Goal: Task Accomplishment & Management: Complete application form

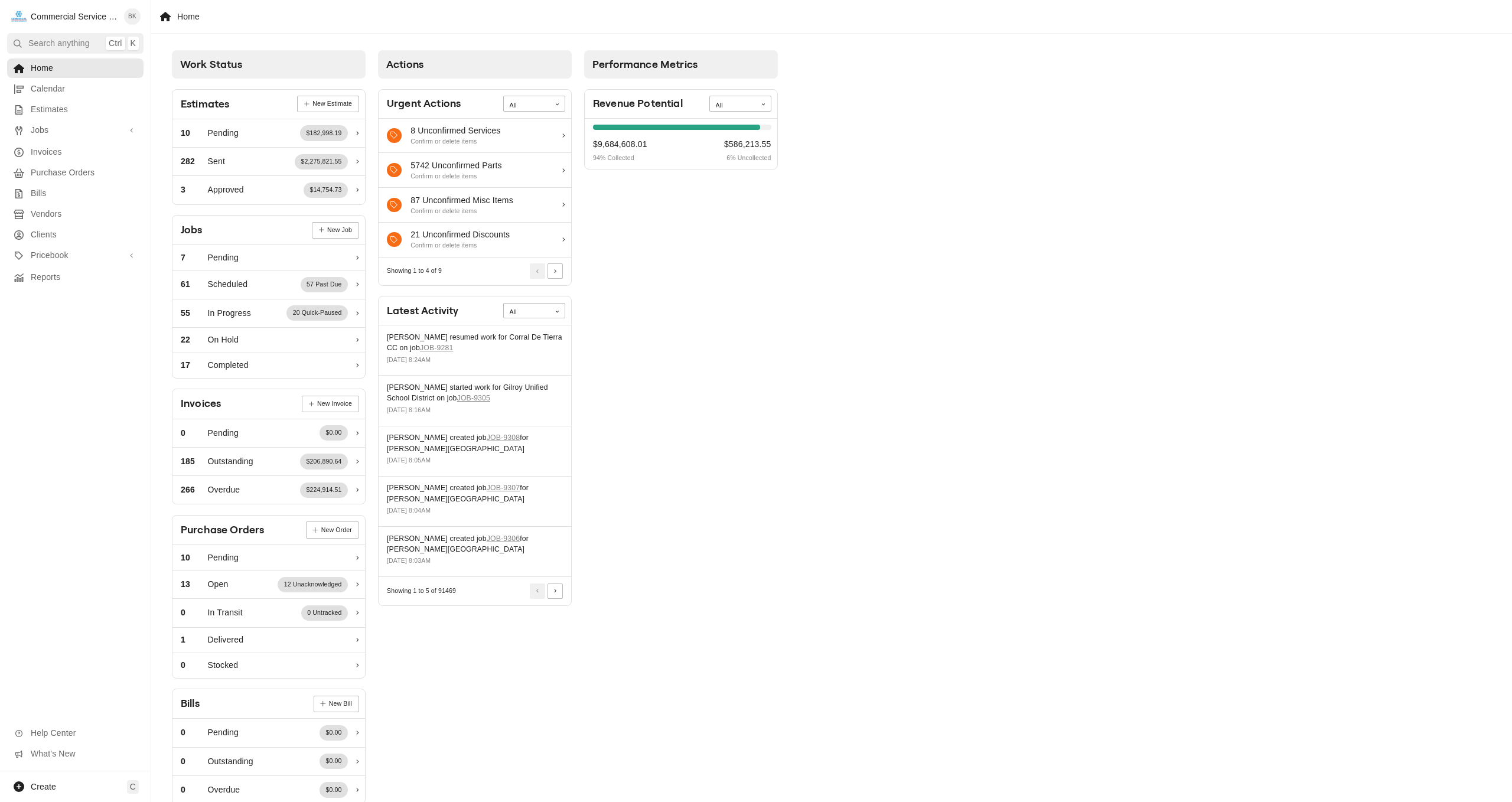
drag, startPoint x: 778, startPoint y: 4, endPoint x: 2089, endPoint y: -7, distance: 1311.0
click at [1512, 0] on html "C Commercial Service Co. BK Search anything Ctrl K Home Calendar Estimates Jobs…" at bounding box center [756, 401] width 1512 height 802
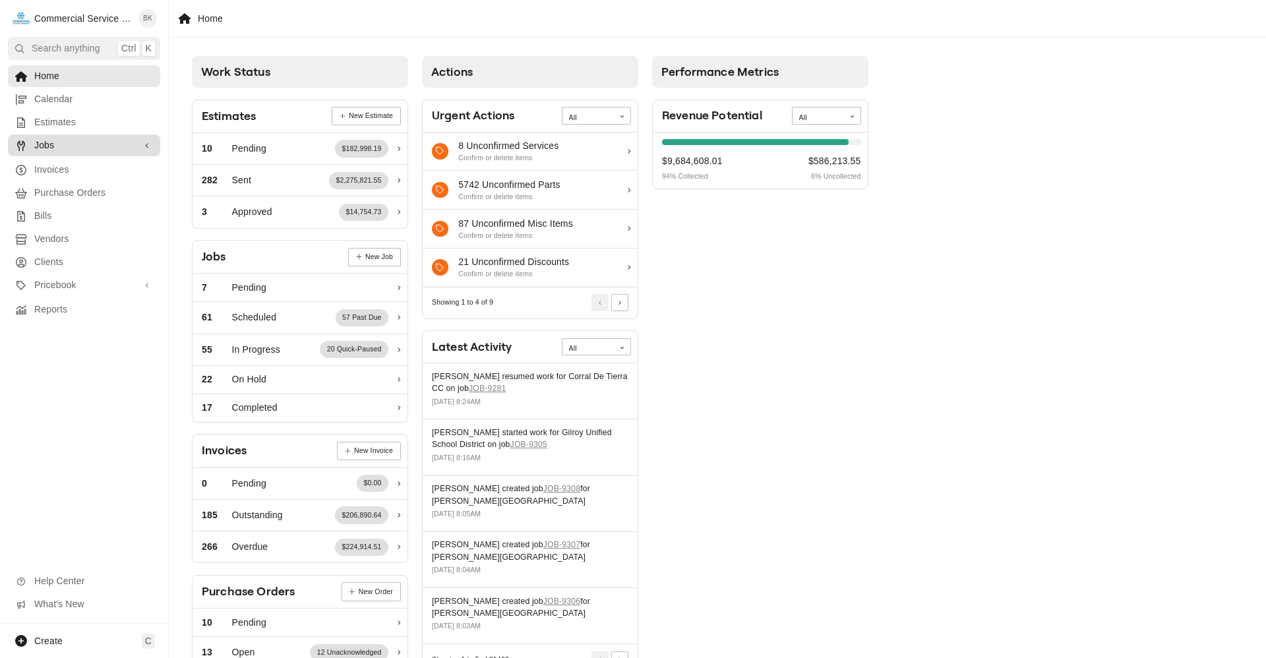
click at [98, 146] on span "Jobs" at bounding box center [84, 145] width 100 height 14
click at [78, 161] on span "Jobs" at bounding box center [93, 168] width 119 height 14
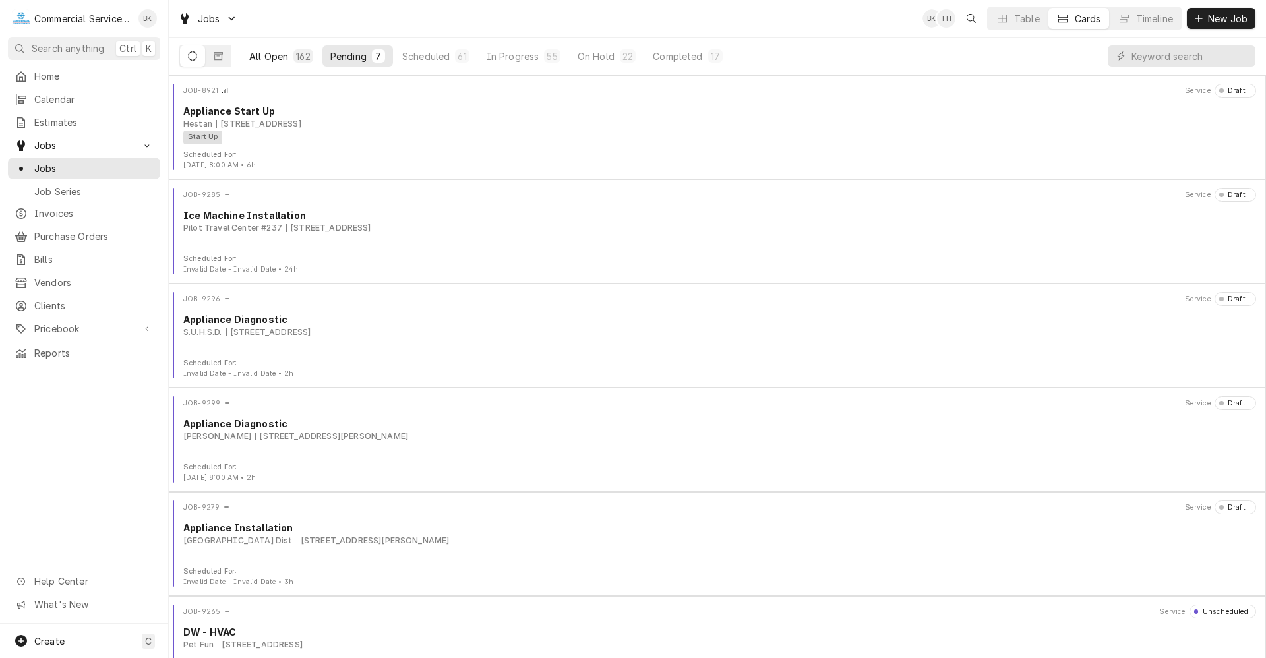
click at [274, 60] on div "All Open" at bounding box center [268, 56] width 39 height 14
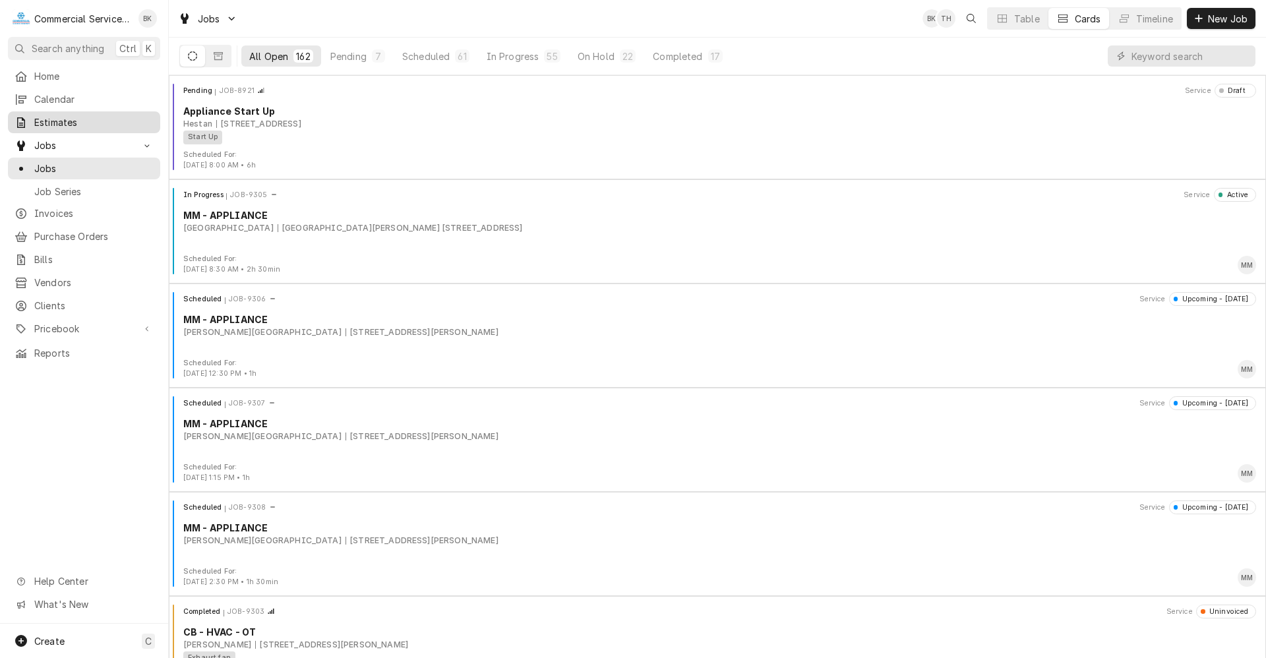
click at [60, 120] on span "Estimates" at bounding box center [93, 122] width 119 height 14
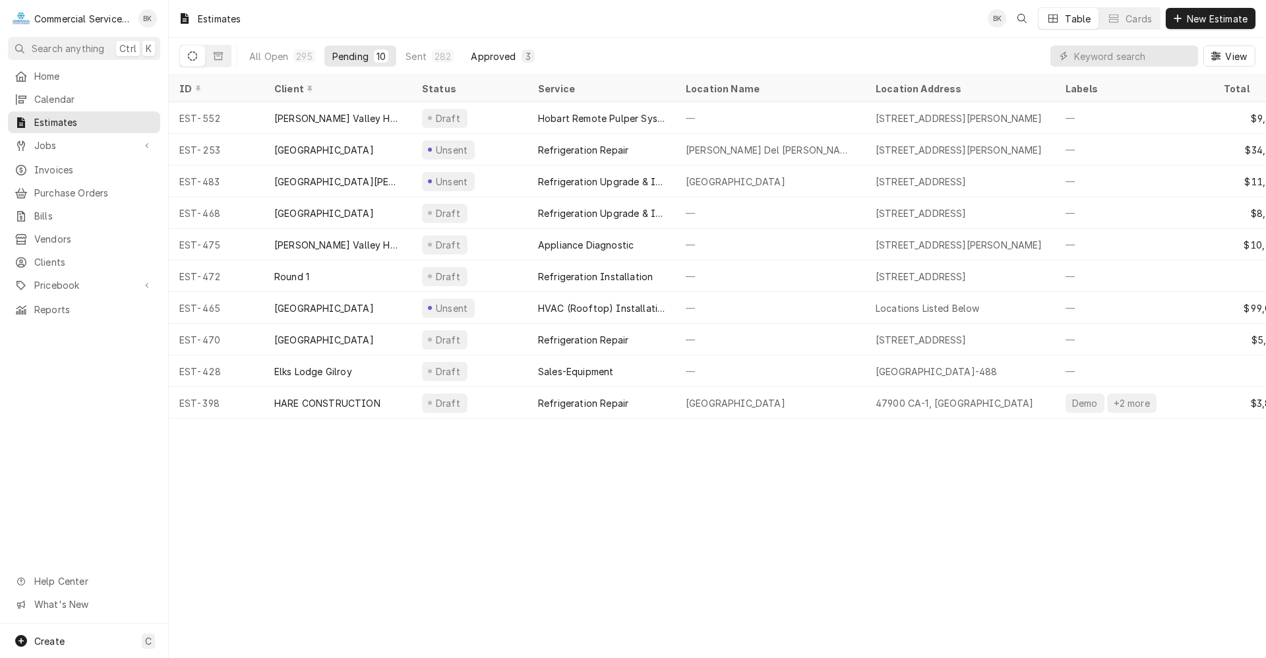
click at [488, 57] on div "Approved" at bounding box center [493, 56] width 45 height 14
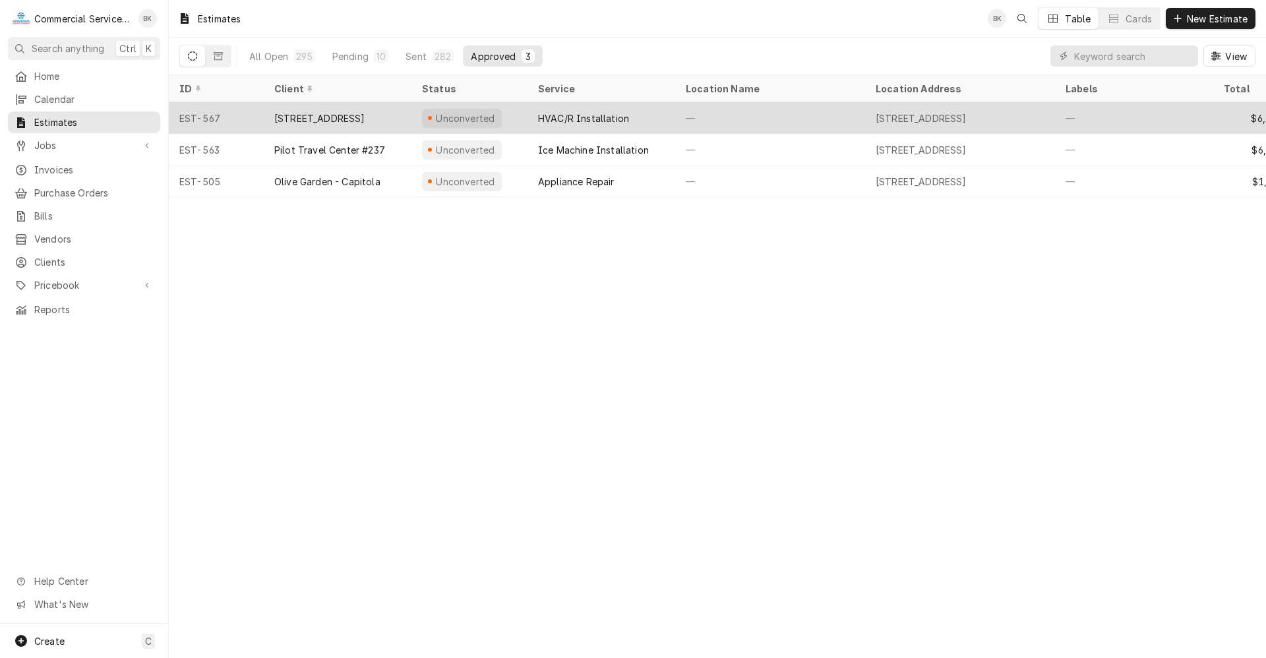
click at [673, 108] on div "HVAC/R Installation" at bounding box center [601, 118] width 148 height 32
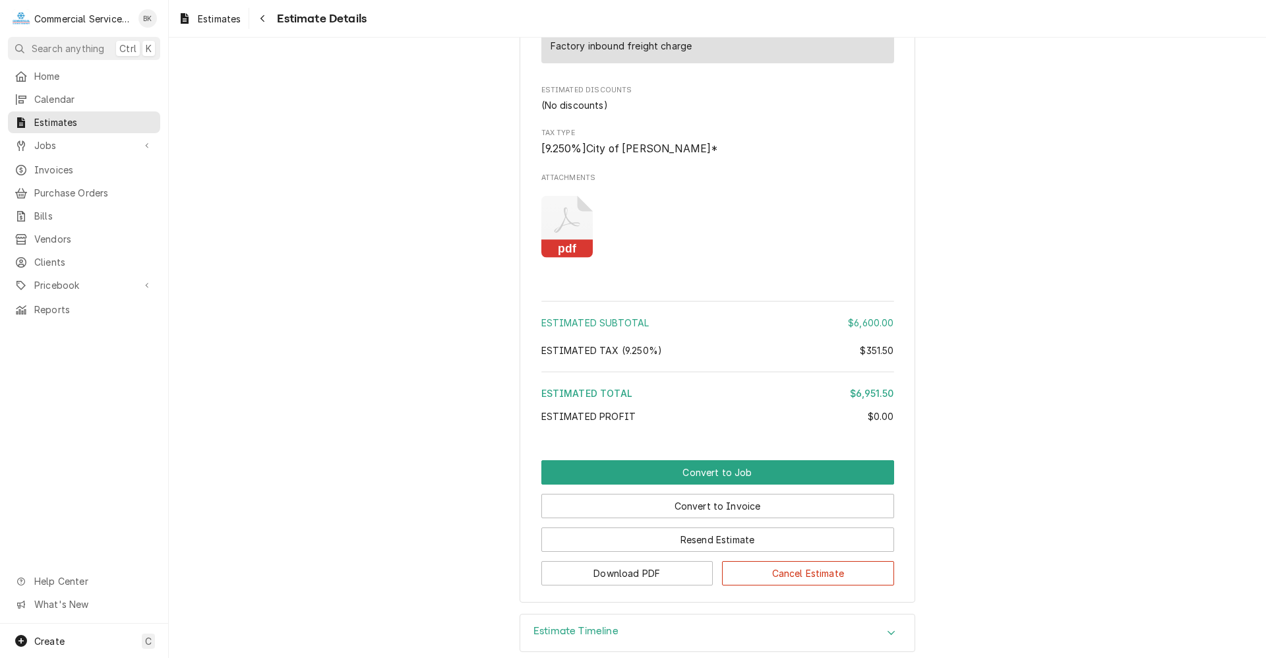
scroll to position [1742, 0]
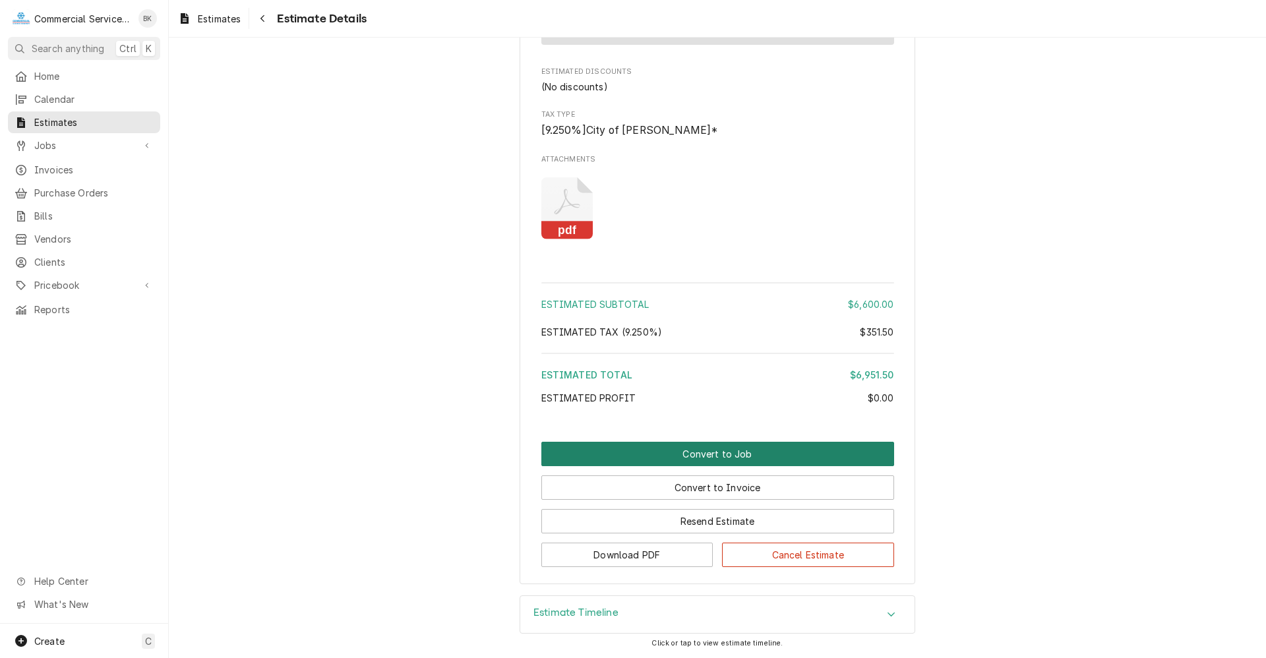
click at [688, 454] on button "Convert to Job" at bounding box center [717, 454] width 353 height 24
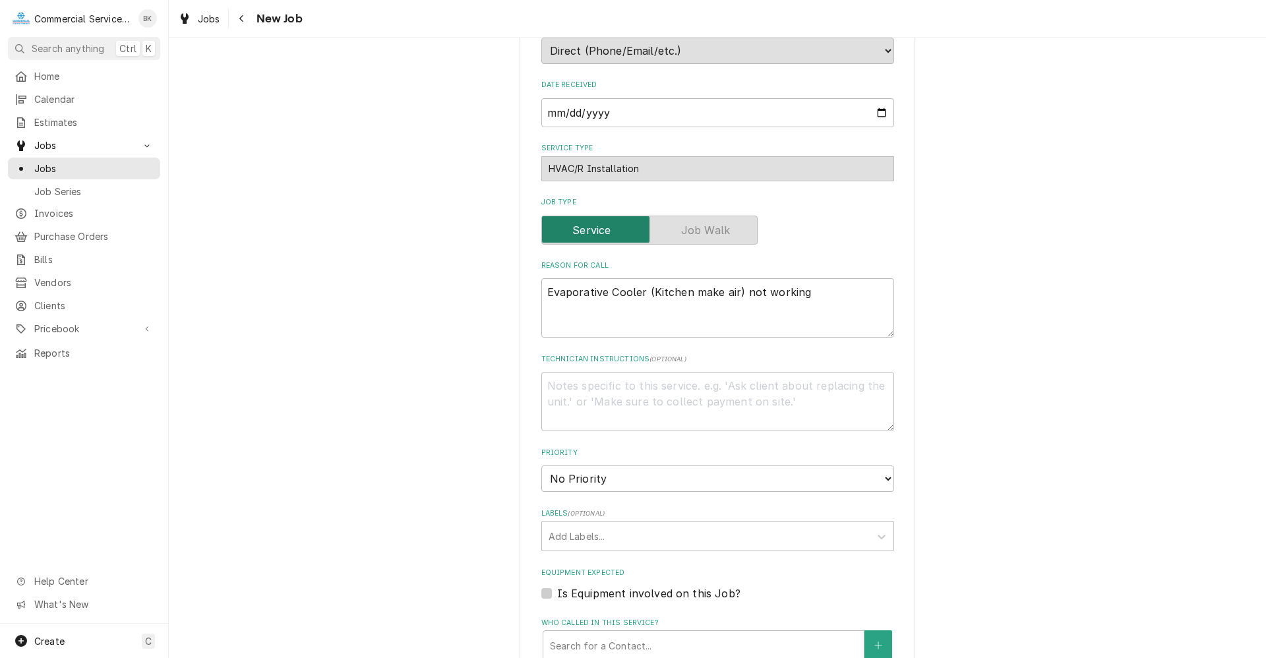
scroll to position [198, 0]
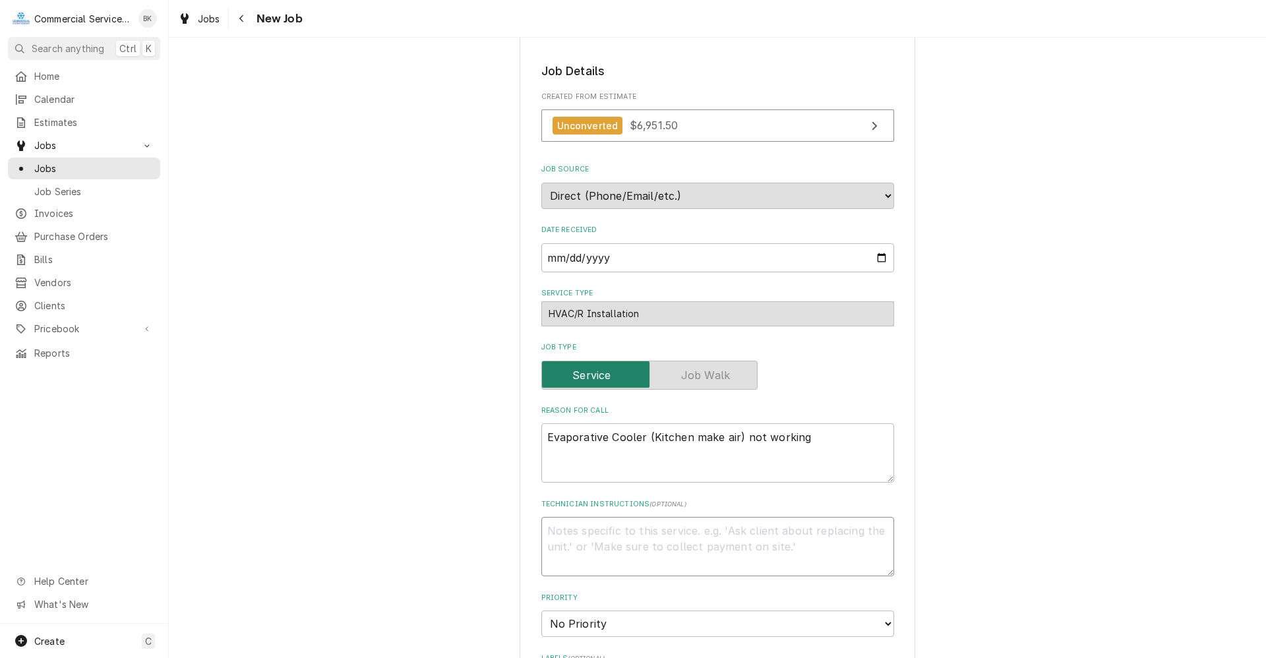
click at [647, 537] on textarea "Technician Instructions ( optional )" at bounding box center [717, 546] width 353 height 59
type textarea "x"
type textarea "J"
type textarea "x"
type textarea "Jo"
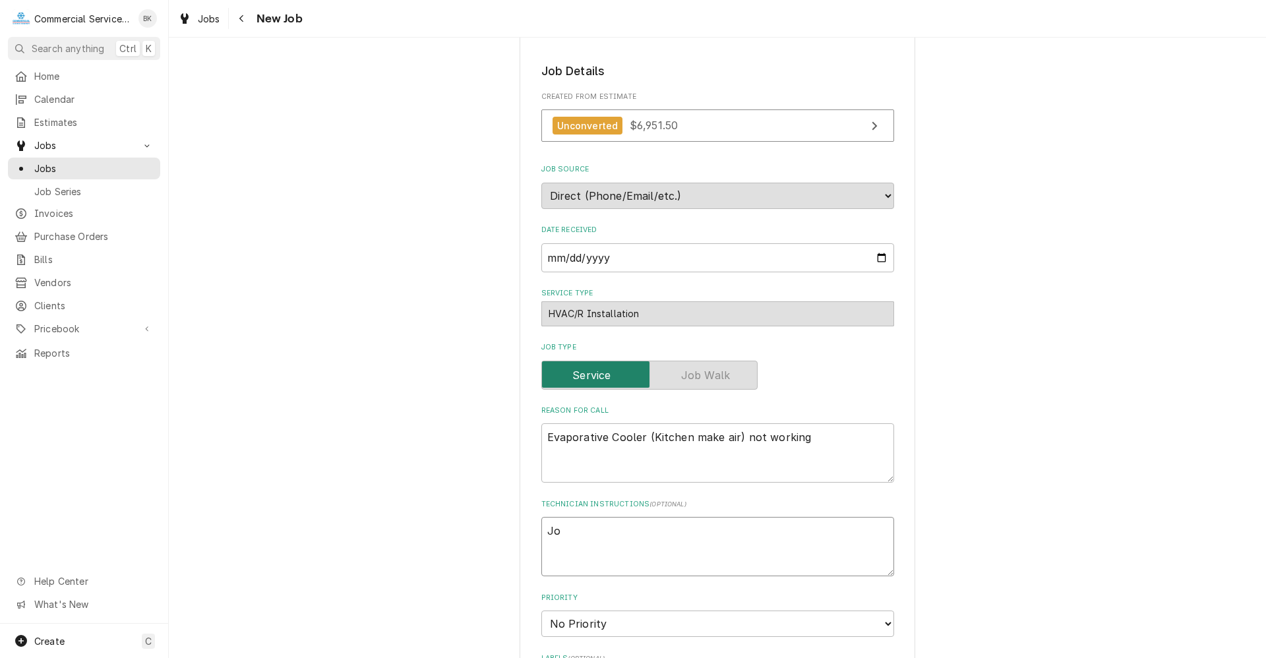
type textarea "x"
type textarea "Joh"
type textarea "x"
type textarea "John"
type textarea "x"
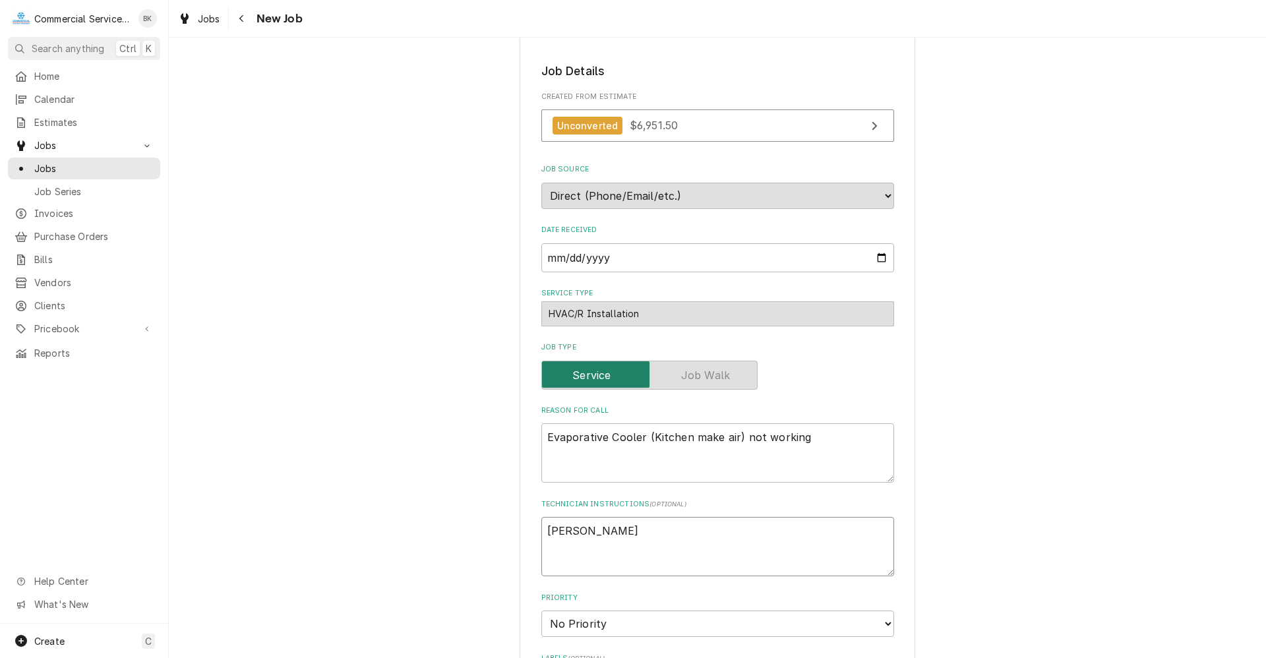
type textarea "John"
type textarea "x"
type textarea "John to"
type textarea "x"
type textarea "John to"
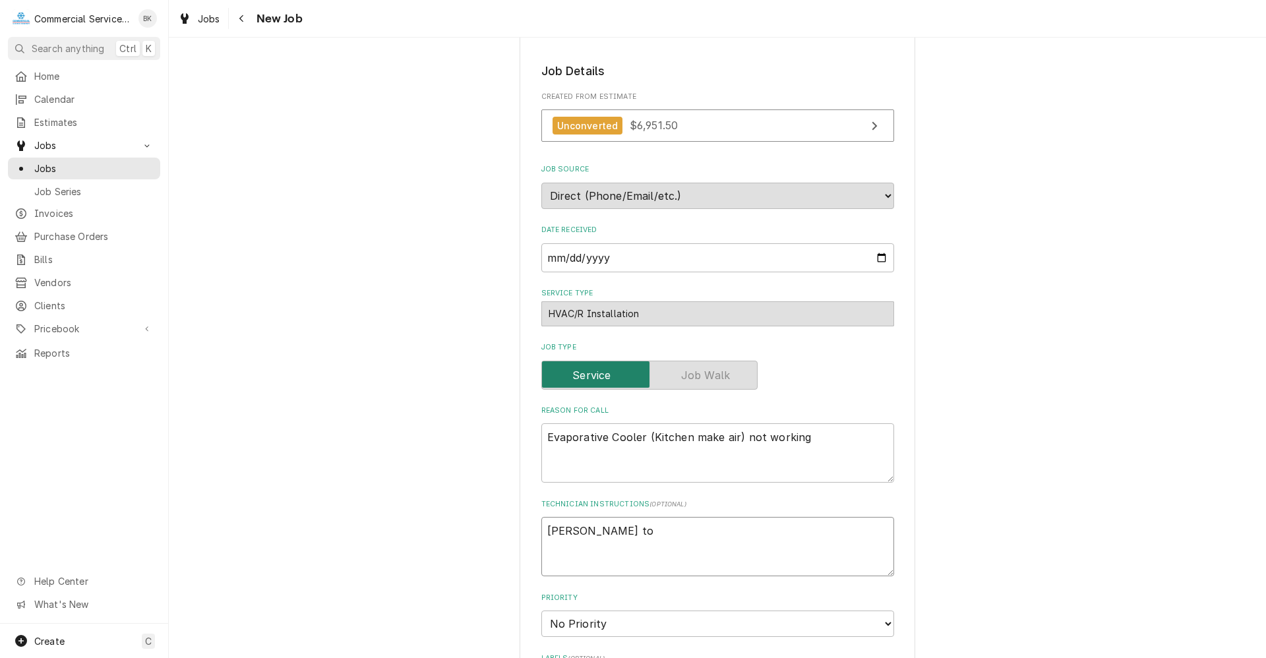
type textarea "x"
type textarea "John to o"
type textarea "x"
type textarea "John to or"
type textarea "x"
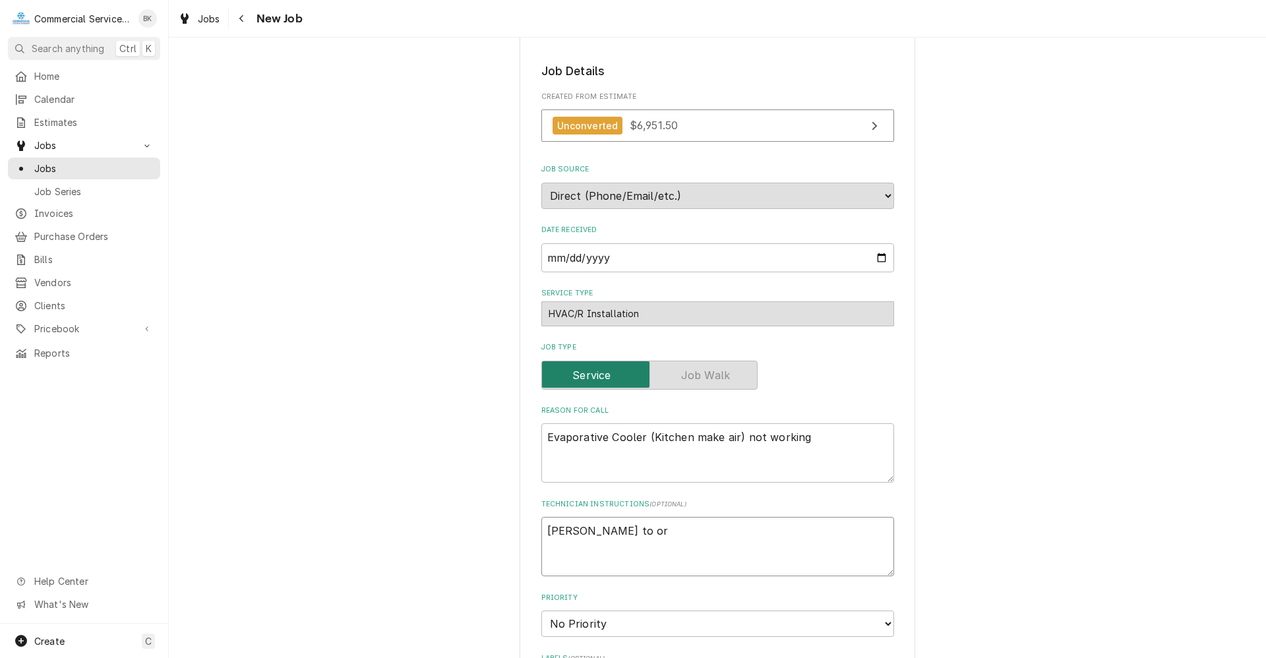
type textarea "John to ord"
type textarea "x"
type textarea "John to orde"
type textarea "x"
type textarea "John to order"
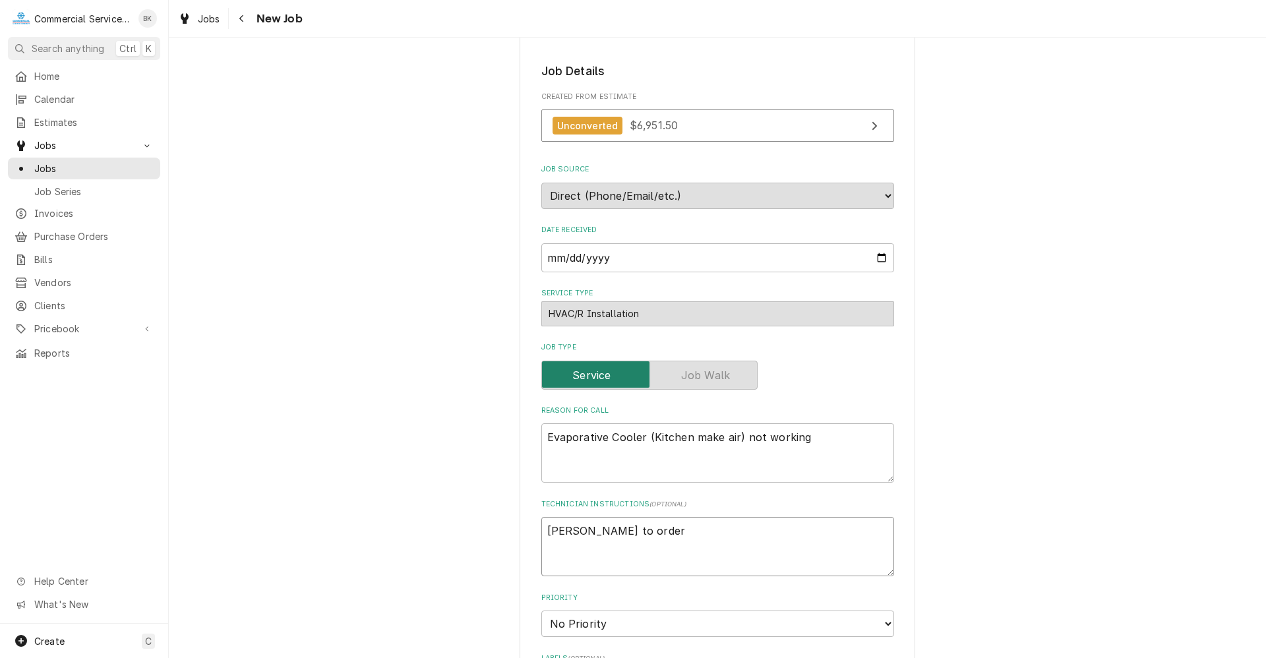
type textarea "x"
type textarea "John to order"
type textarea "x"
type textarea "John to order -"
type textarea "x"
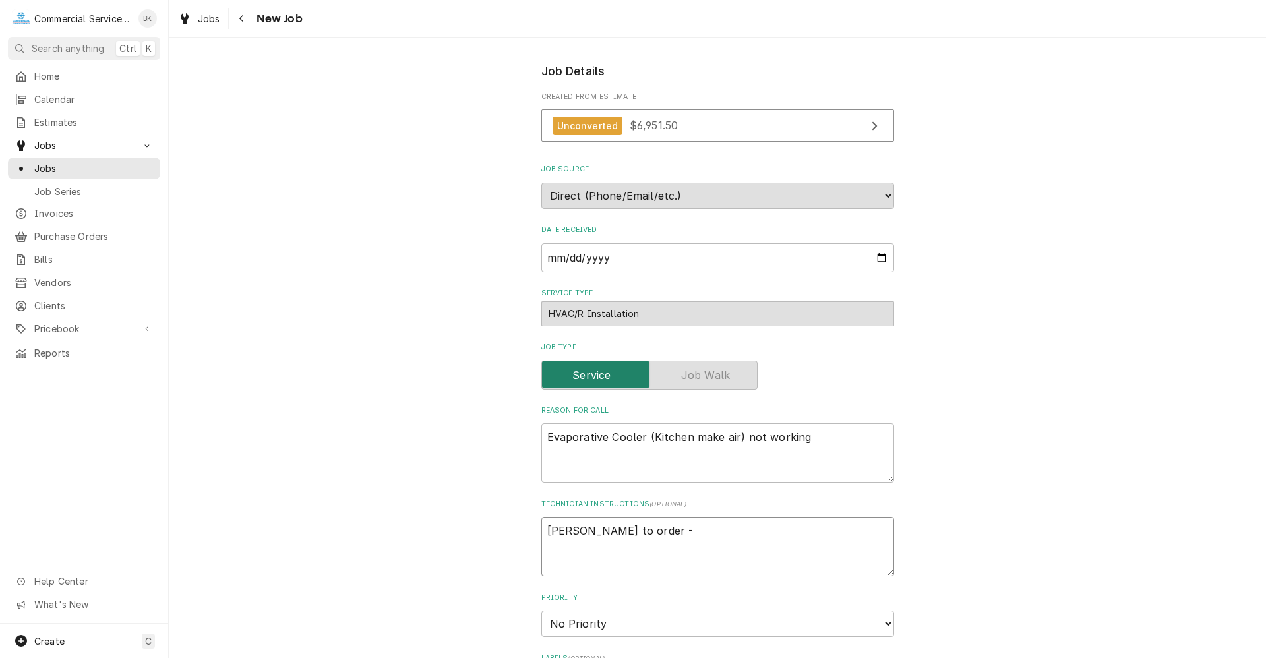
type textarea "John to order -"
type textarea "x"
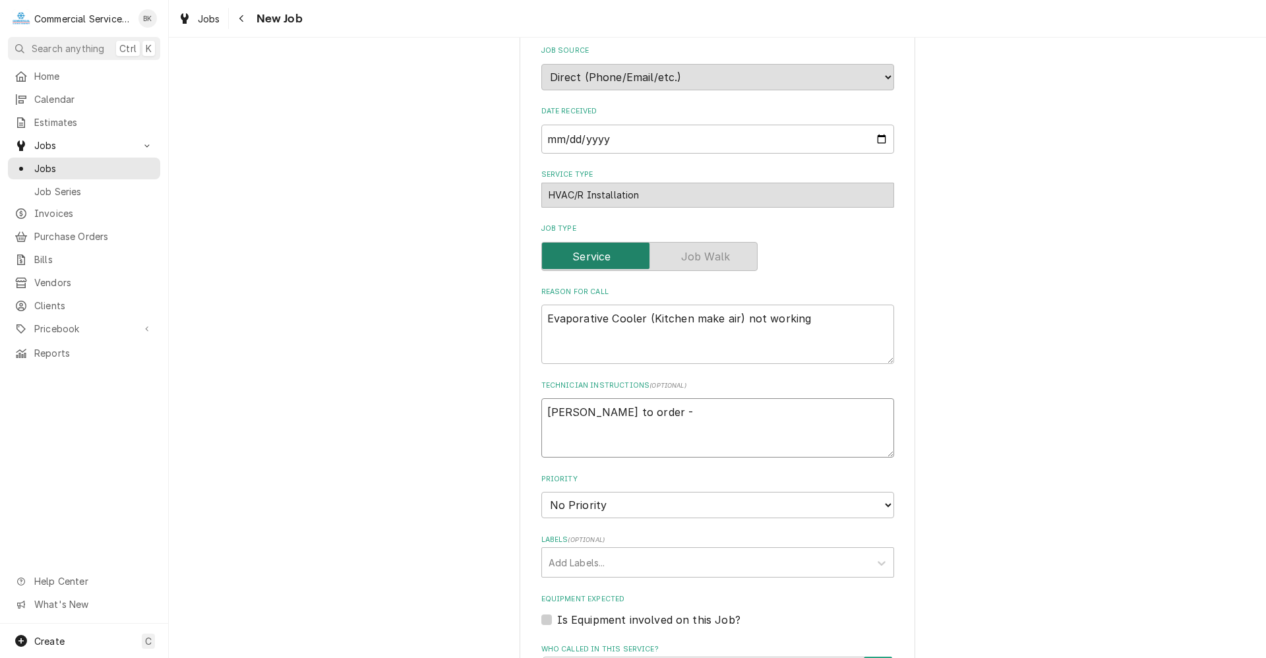
scroll to position [330, 0]
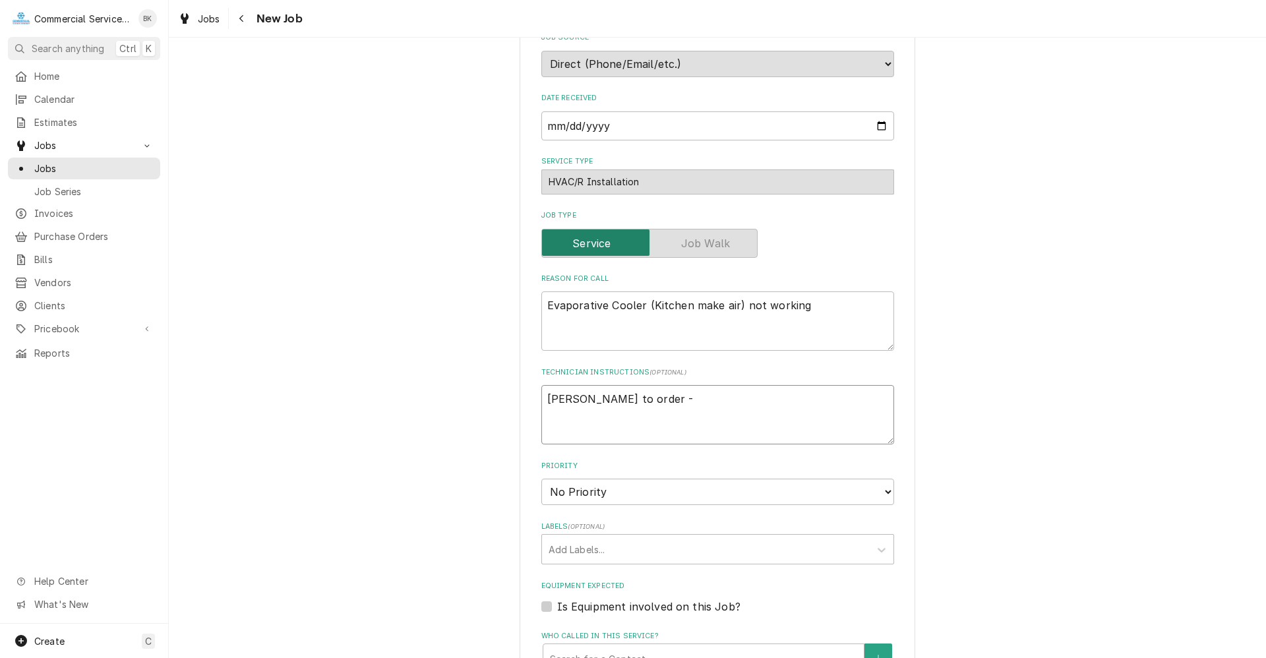
type textarea "John to order -"
click at [730, 484] on select "No Priority Urgent High Medium Low" at bounding box center [717, 492] width 353 height 26
select select "3"
click at [541, 479] on select "No Priority Urgent High Medium Low" at bounding box center [717, 492] width 353 height 26
type textarea "x"
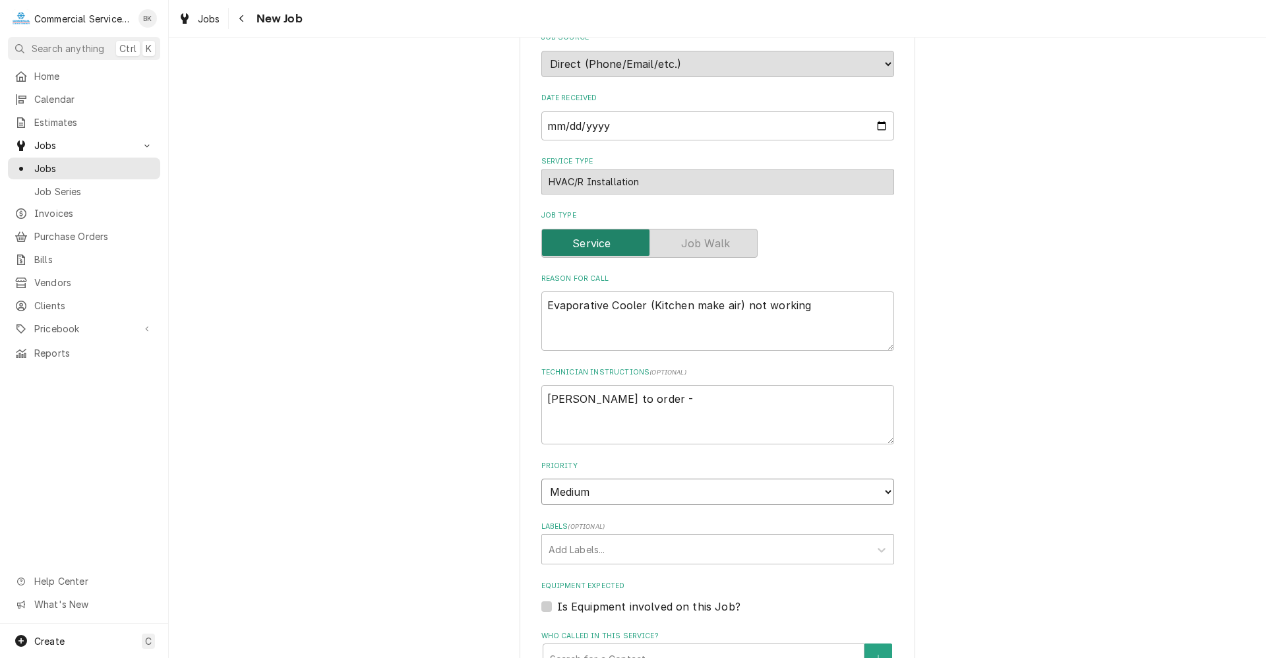
click at [650, 496] on select "No Priority Urgent High Medium Low" at bounding box center [717, 492] width 353 height 26
select select "2"
click at [541, 479] on select "No Priority Urgent High Medium Low" at bounding box center [717, 492] width 353 height 26
type textarea "x"
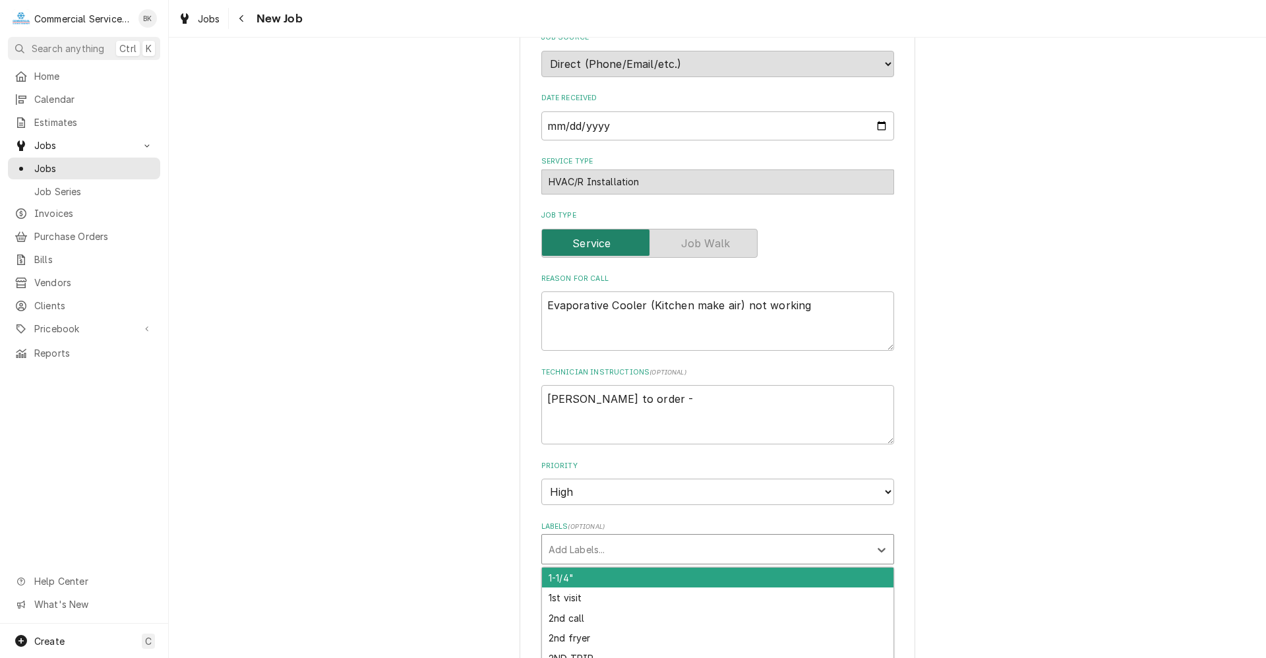
click at [612, 554] on div "Labels" at bounding box center [705, 549] width 314 height 24
type input "MUA"
type textarea "x"
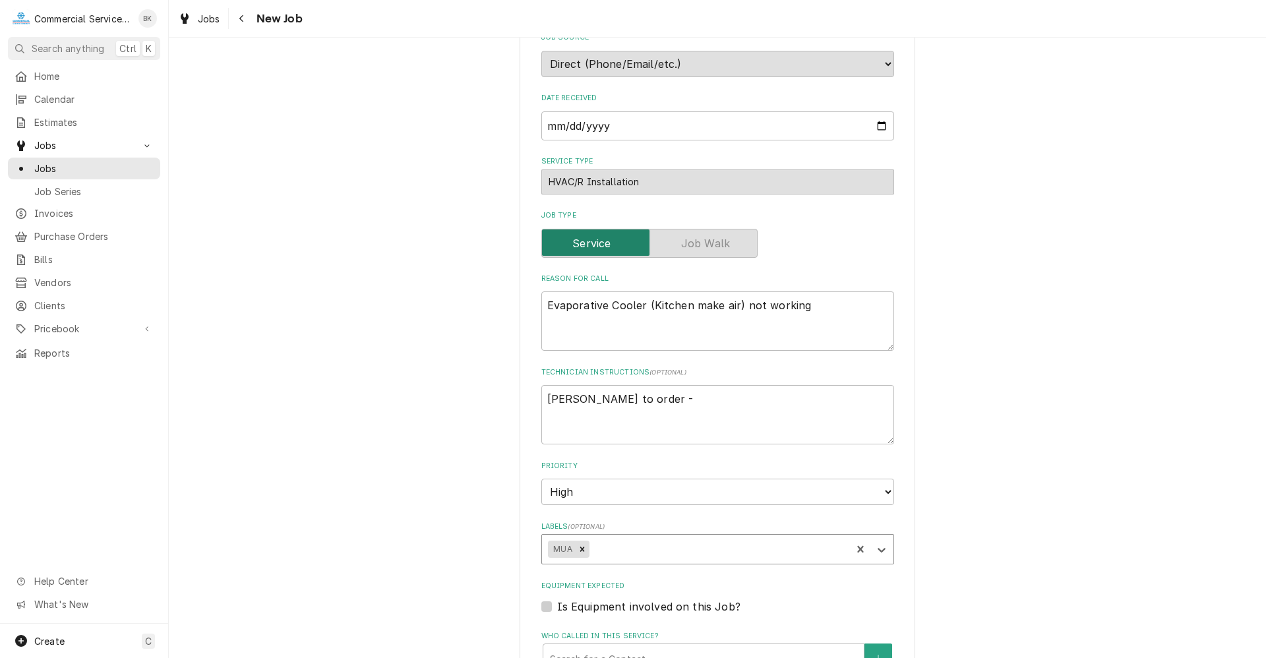
type textarea "x"
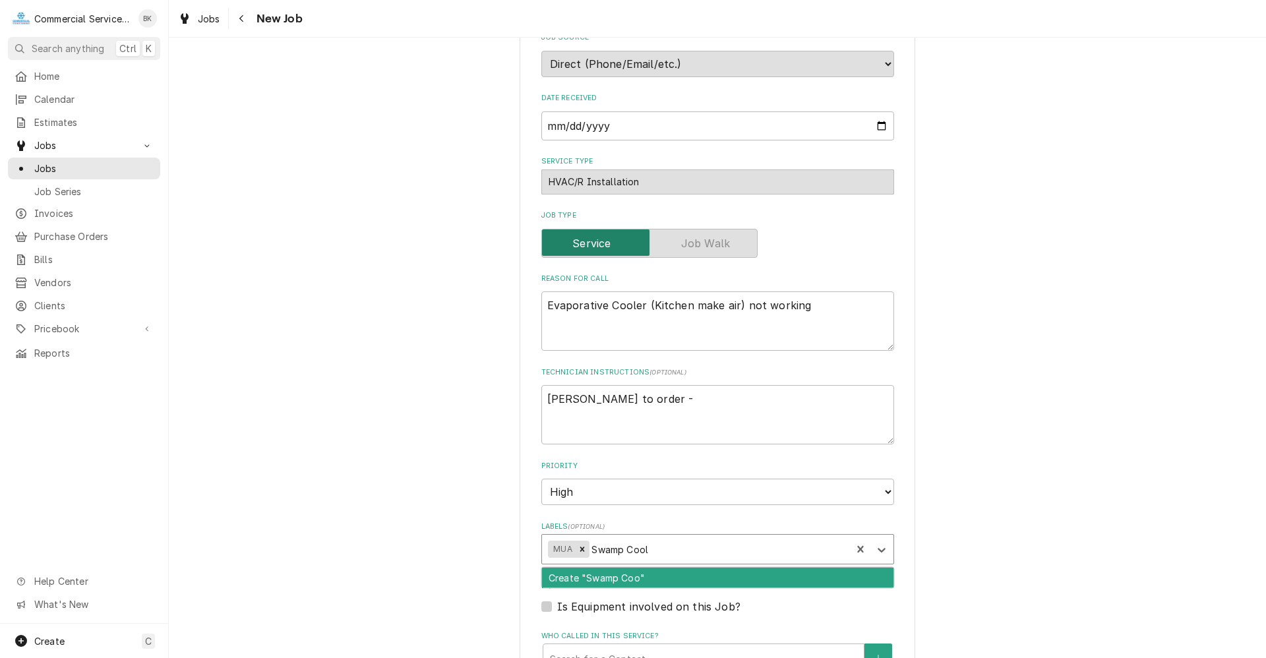
type input "Swamp Cooler"
type textarea "x"
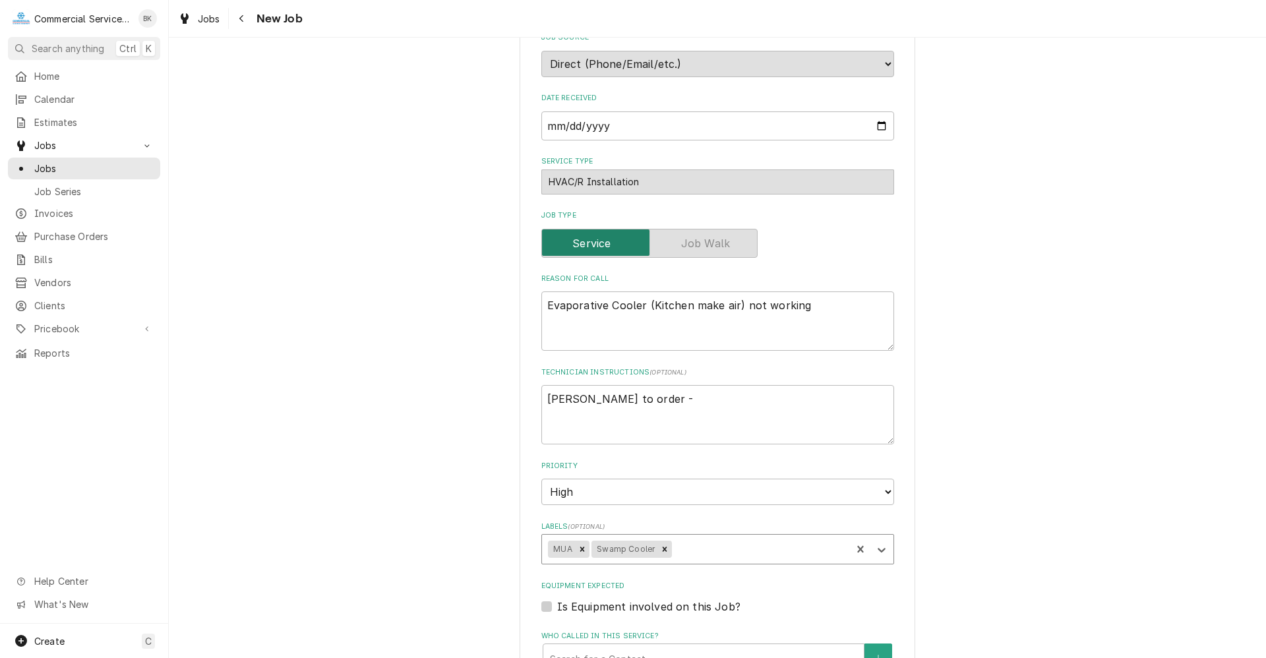
type textarea "x"
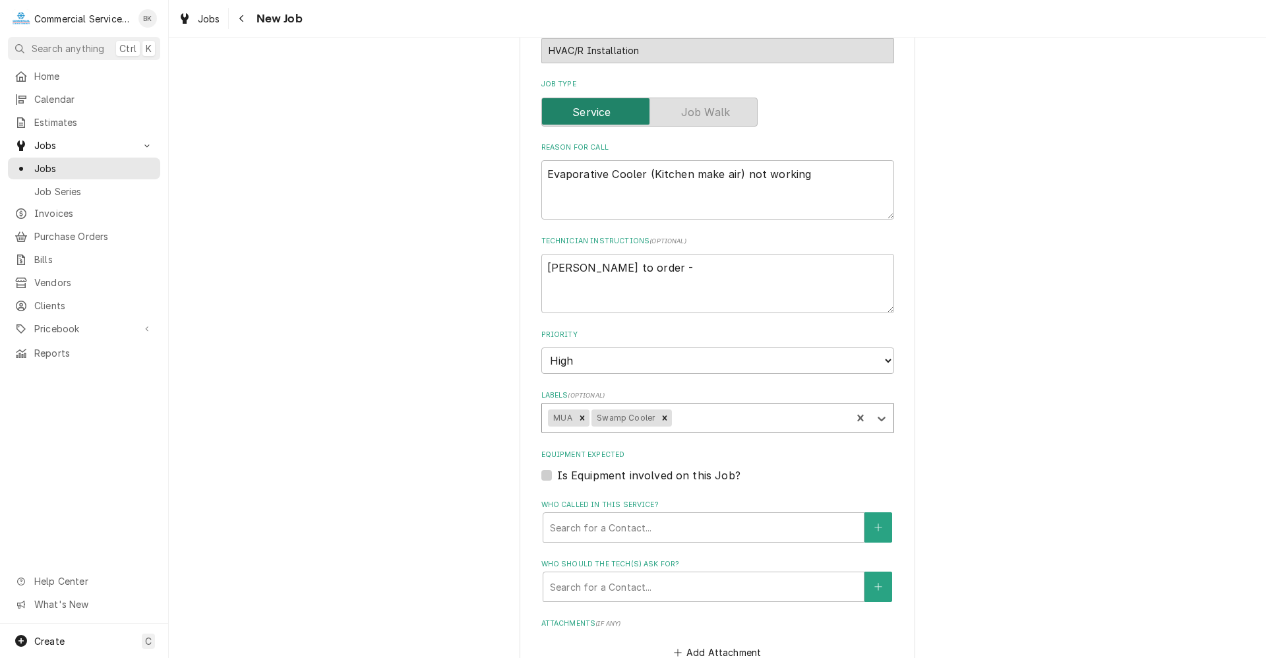
scroll to position [461, 0]
click at [557, 475] on label "Is Equipment involved on this Job?" at bounding box center [648, 475] width 183 height 16
click at [557, 475] on input "Equipment Expected" at bounding box center [733, 481] width 353 height 29
checkbox input "true"
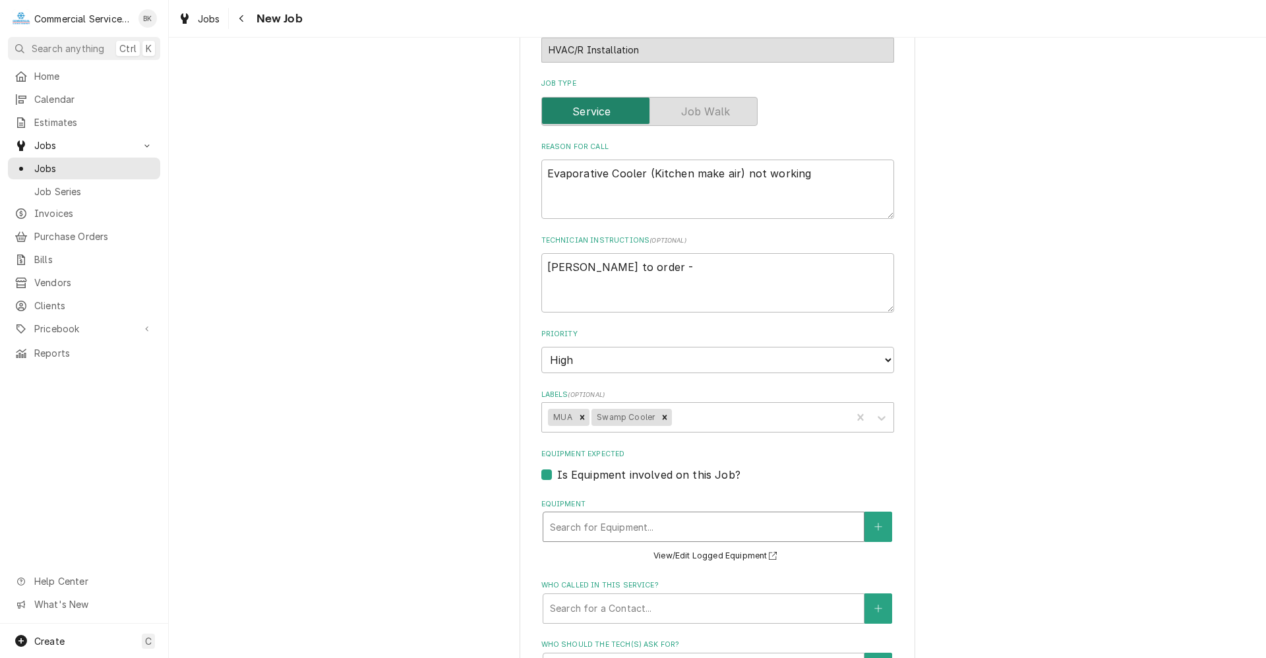
click at [568, 529] on div "Equipment" at bounding box center [703, 527] width 307 height 24
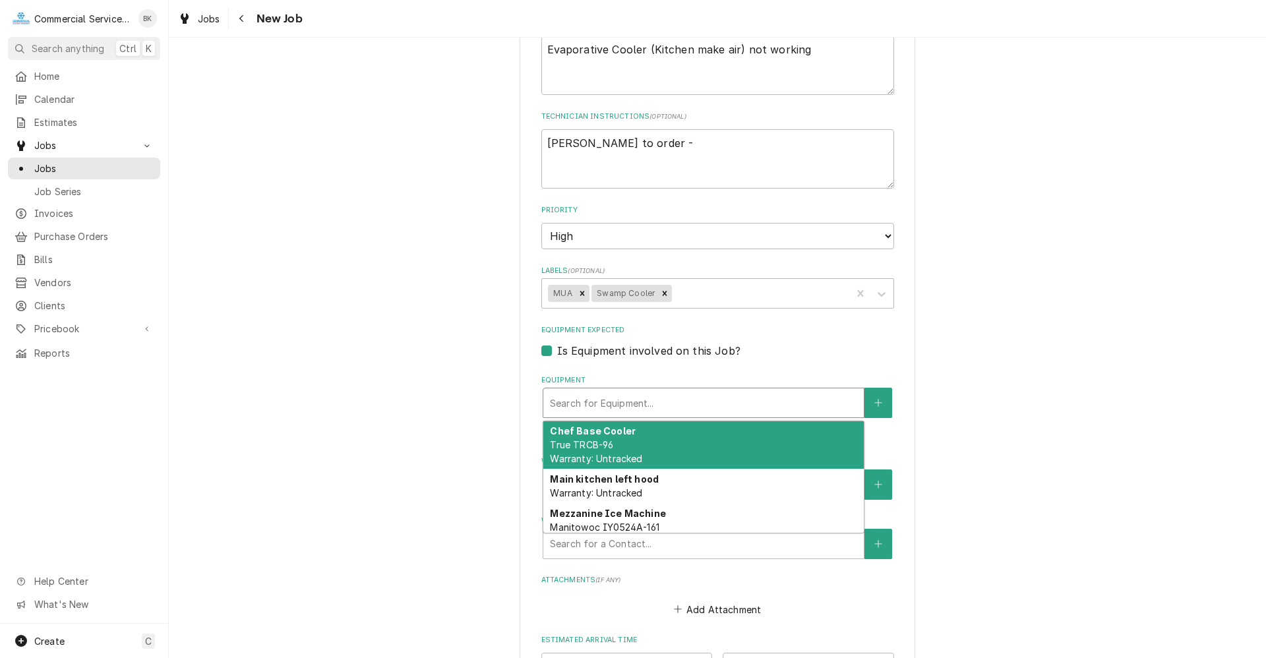
scroll to position [593, 0]
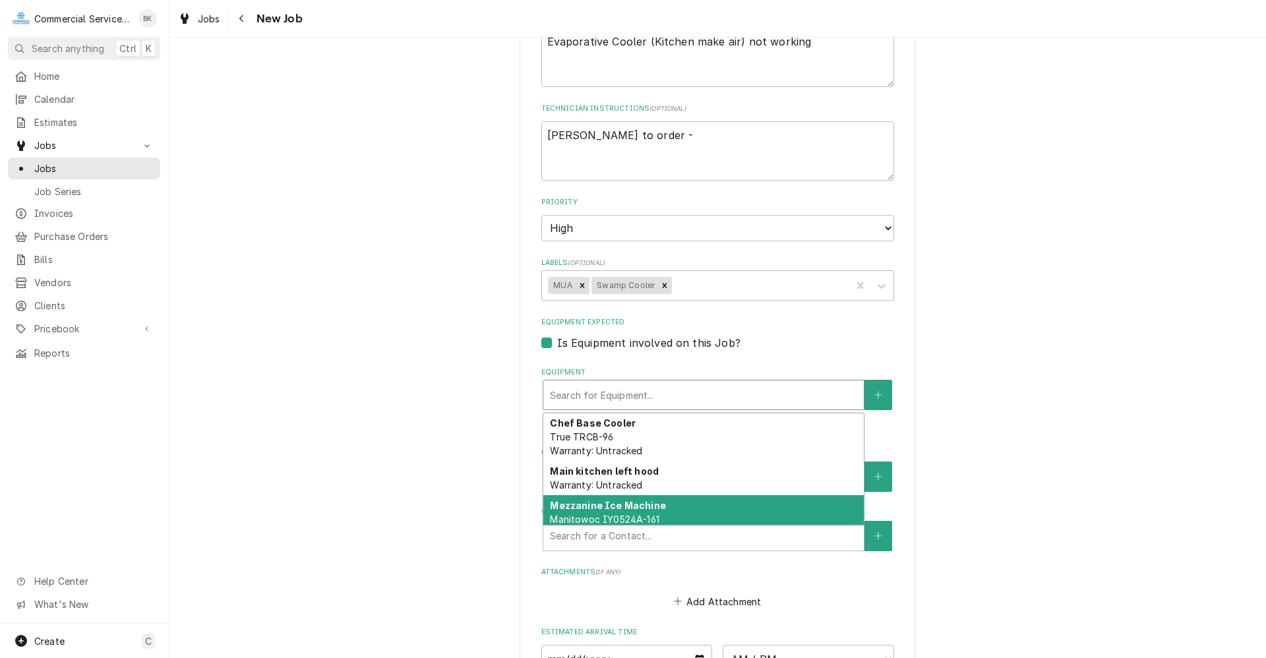
type textarea "x"
type input "s"
type textarea "x"
type input "sw"
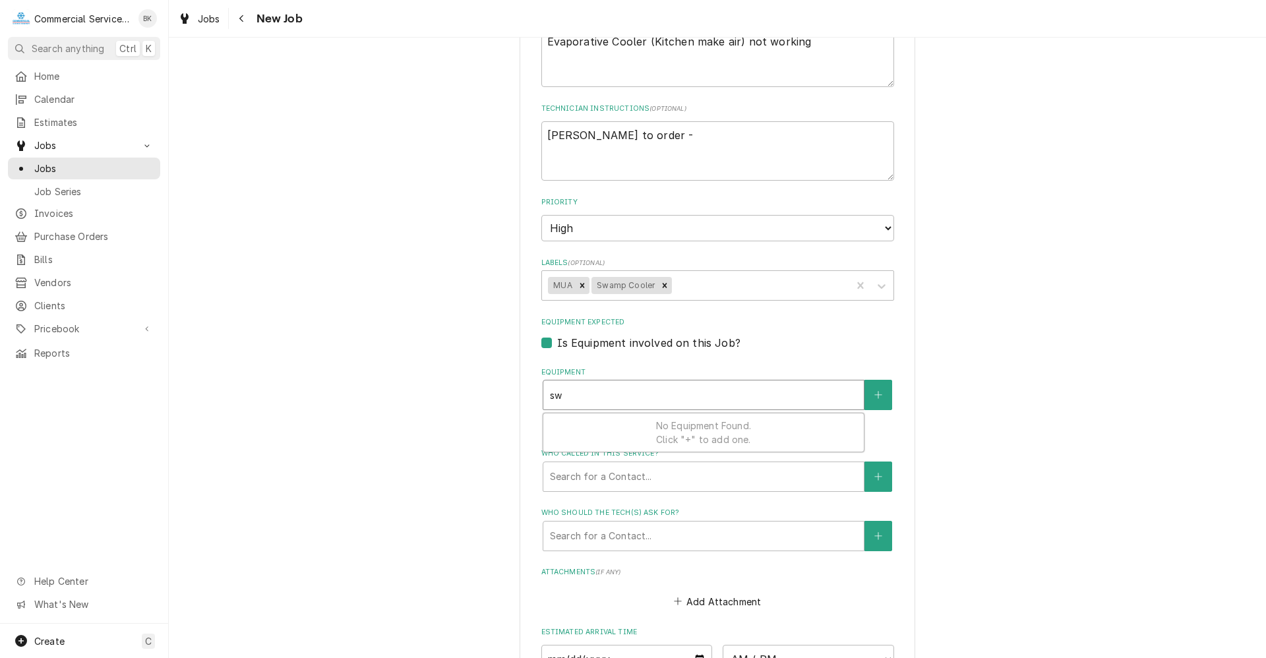
type textarea "x"
type input "s"
type textarea "x"
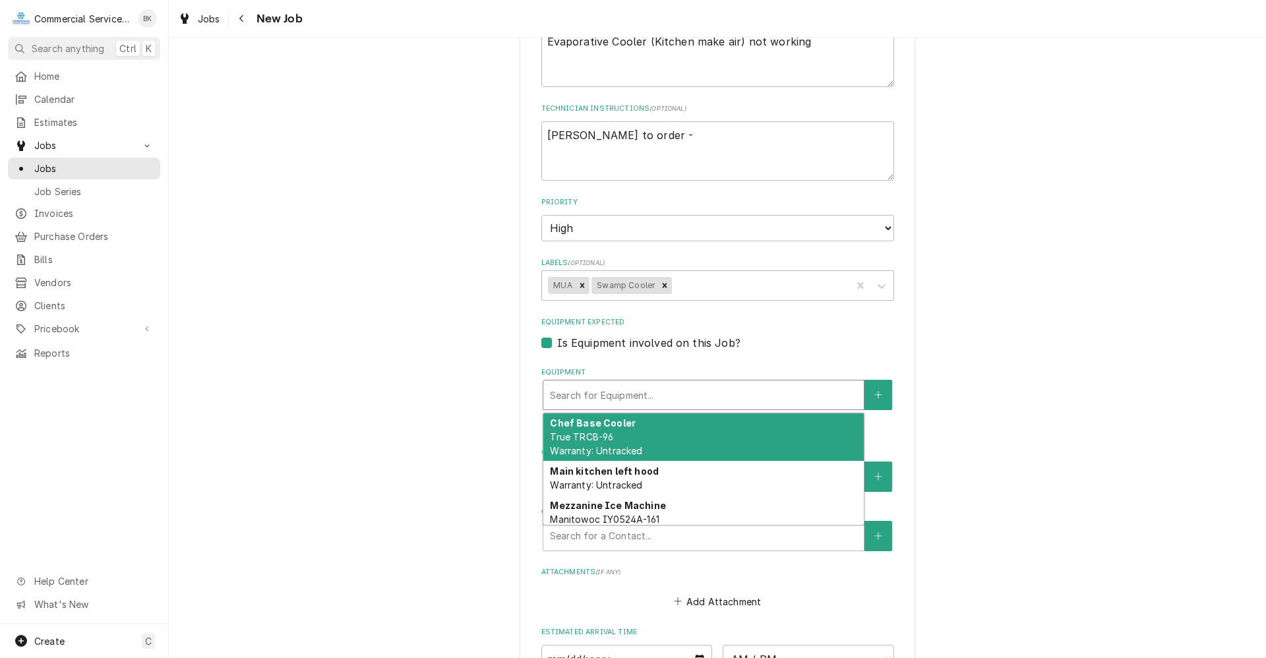
type textarea "x"
type input "e"
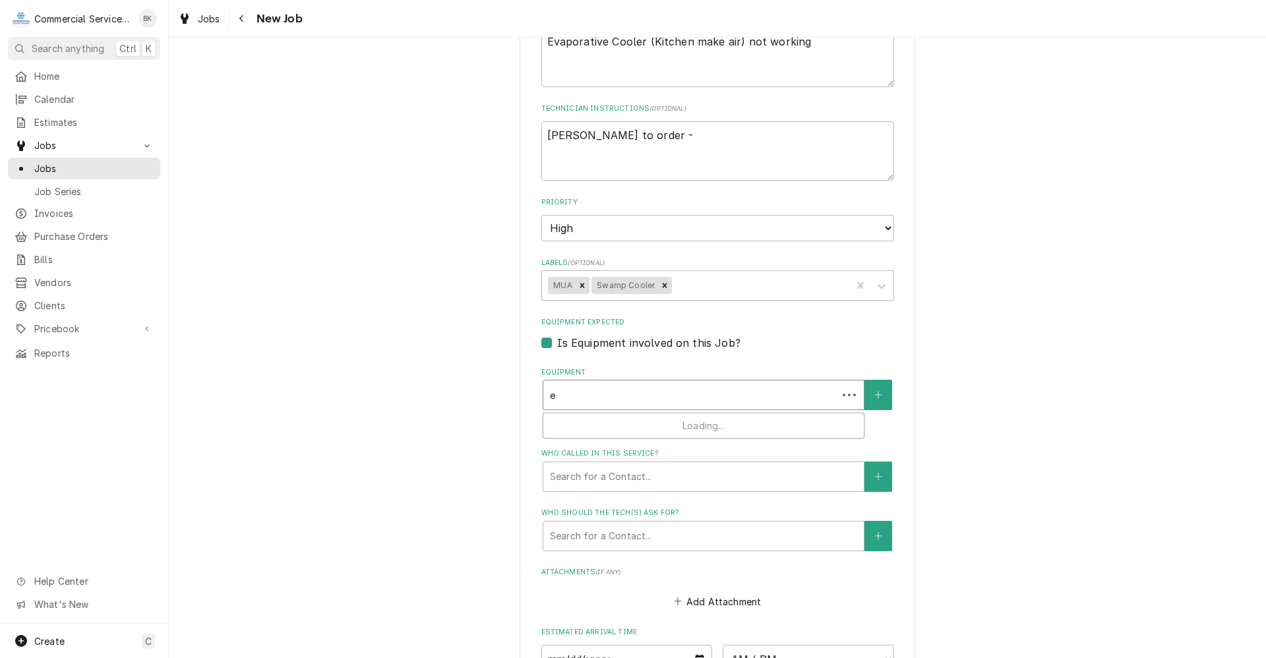
type textarea "x"
type input "ev"
type textarea "x"
type input "eva"
type textarea "x"
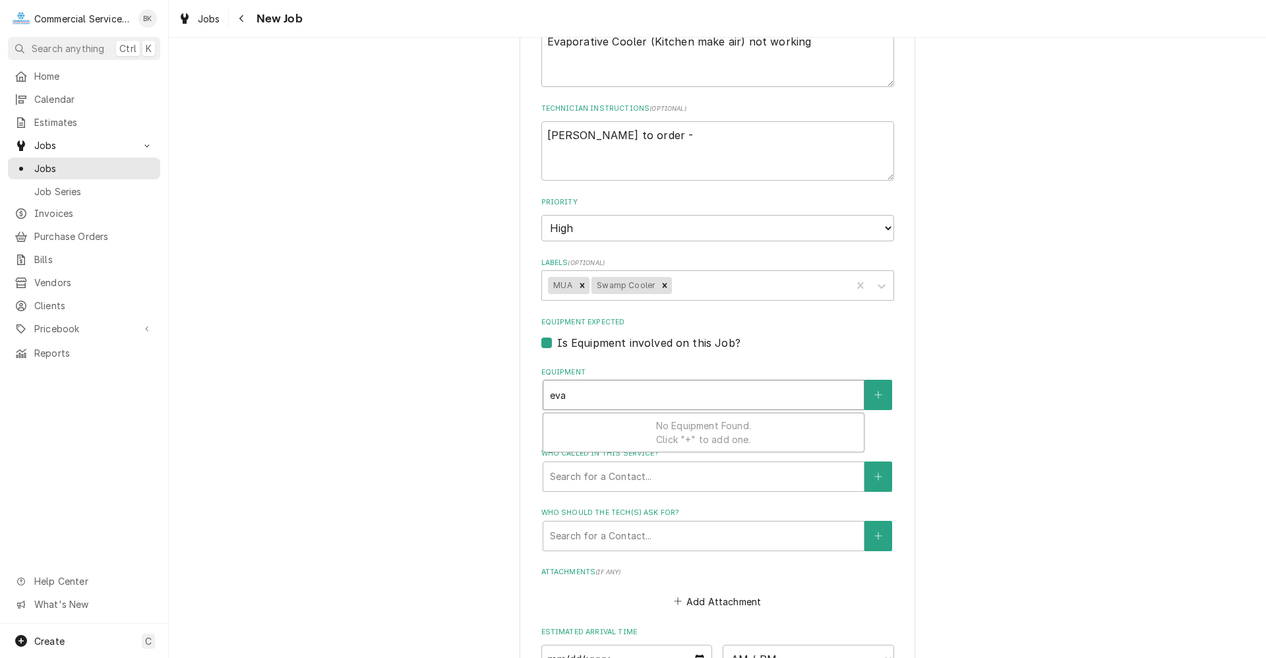
type input "ev"
type textarea "x"
type input "e"
type textarea "x"
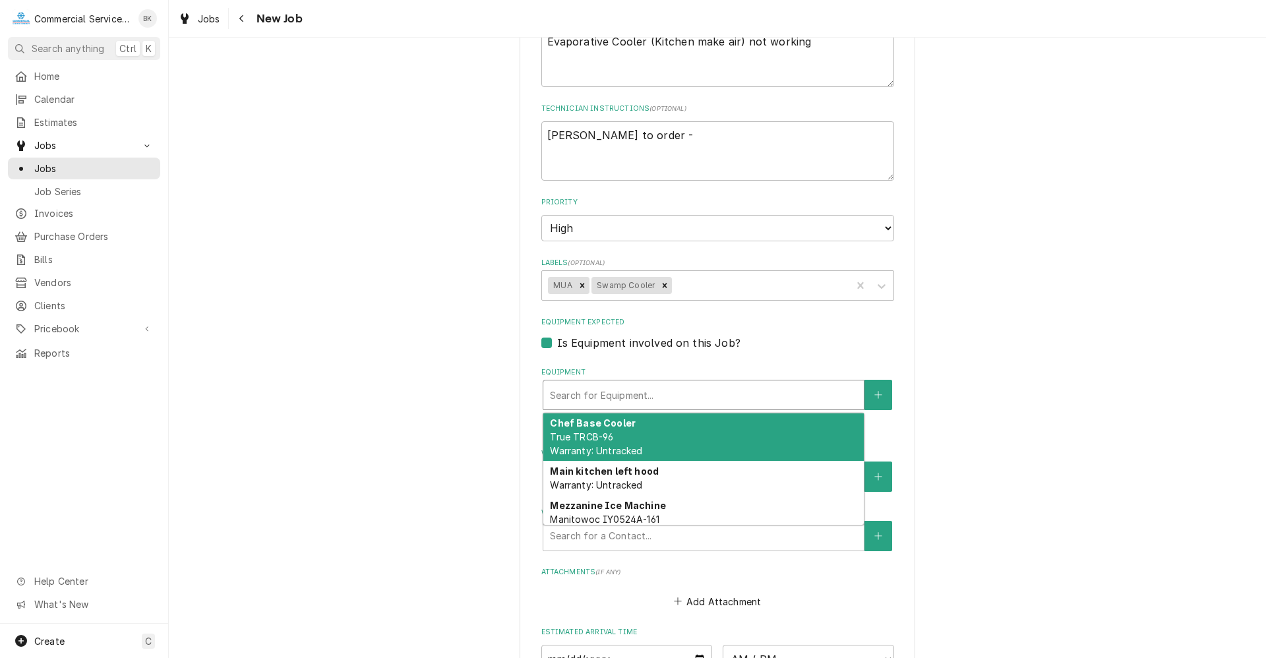
type textarea "x"
type input "E"
type textarea "x"
type input "Ev"
type textarea "x"
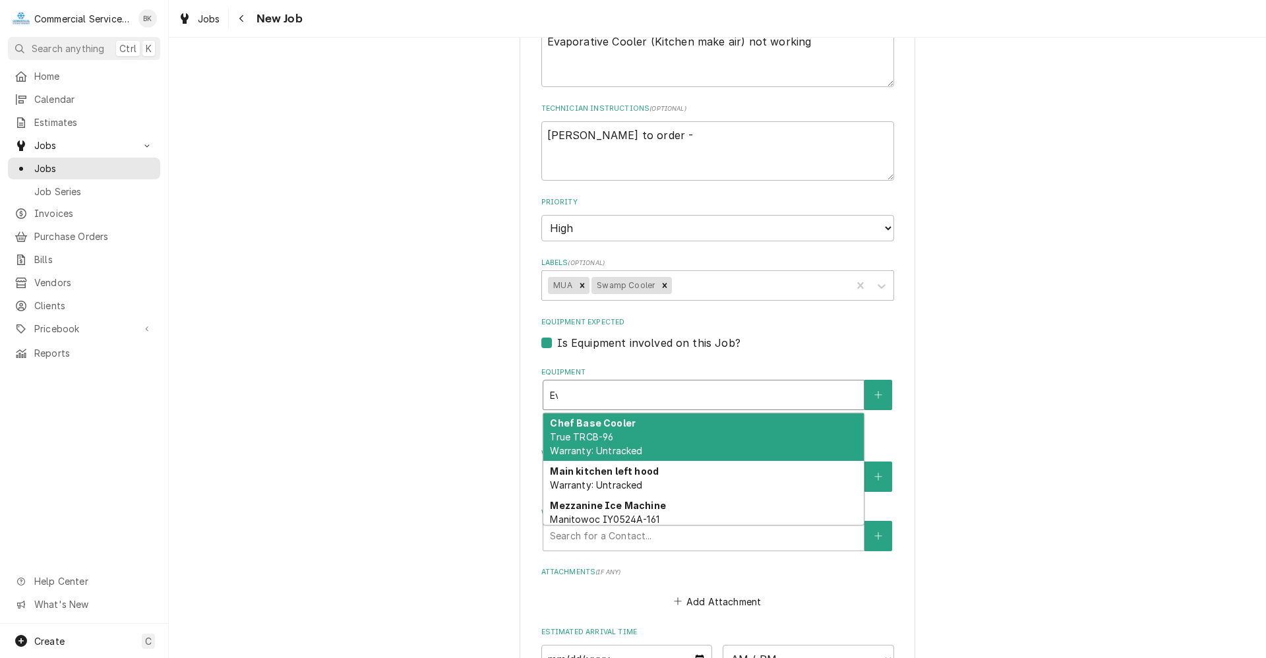
type input "Eva"
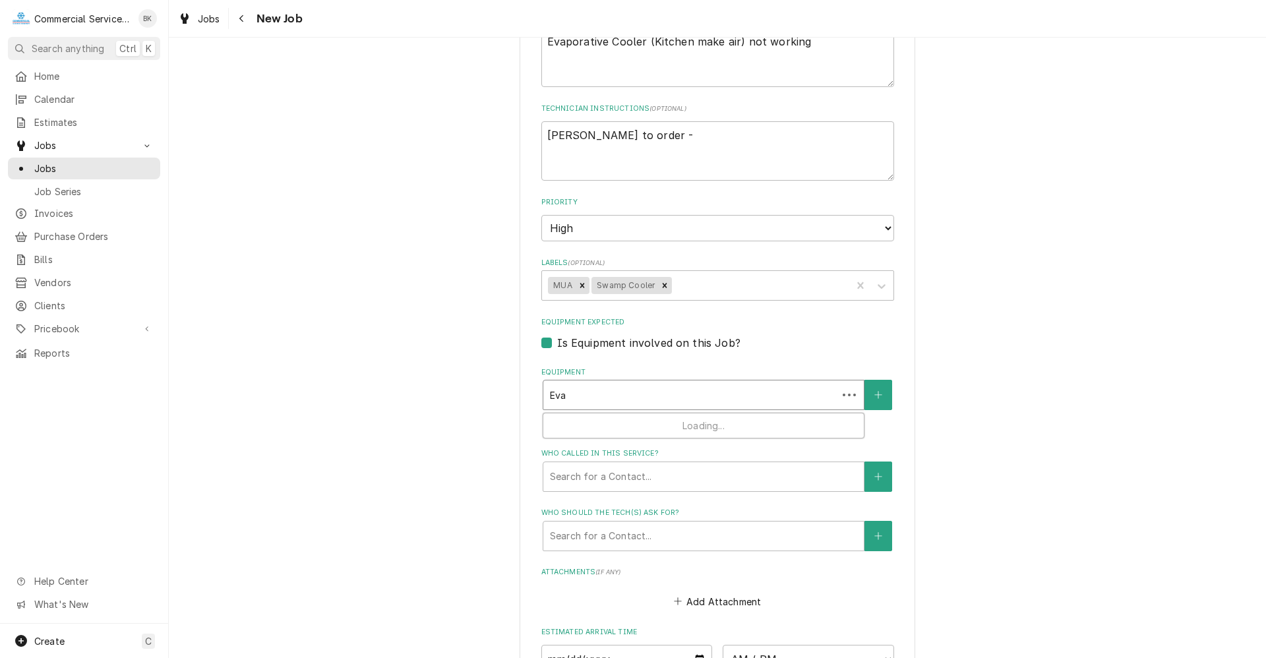
type textarea "x"
type input "Evap"
type textarea "x"
type input "Eva"
type textarea "x"
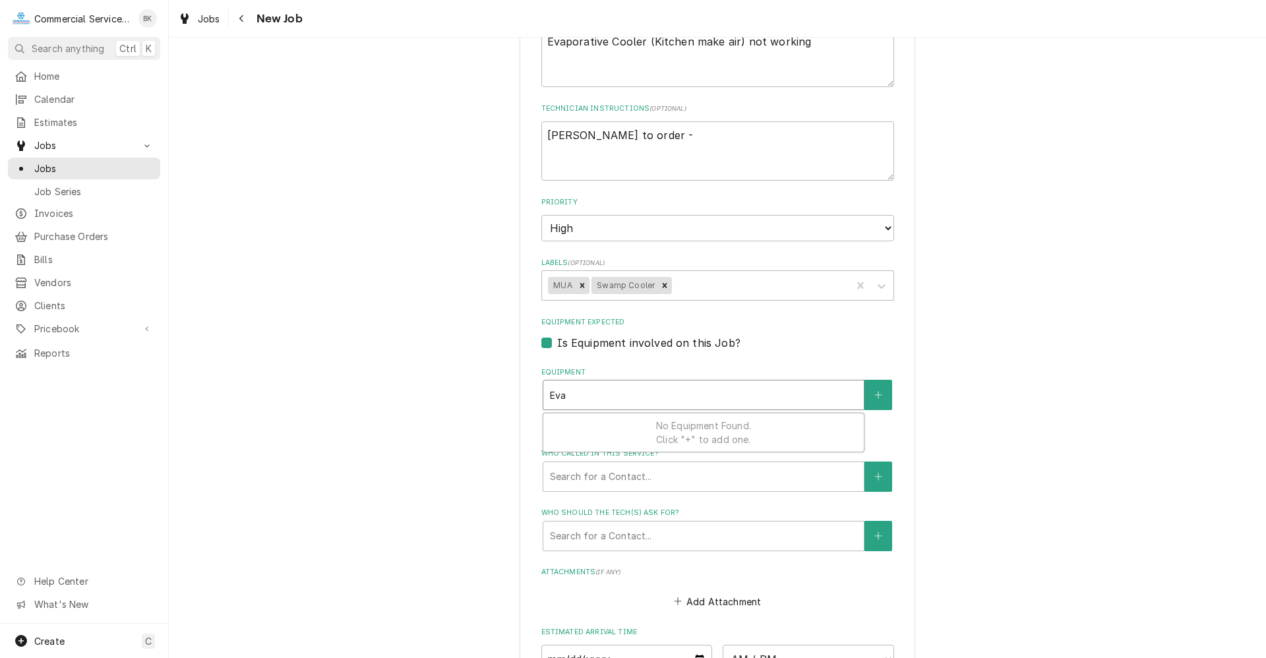
type input "Ev"
type textarea "x"
type input "E"
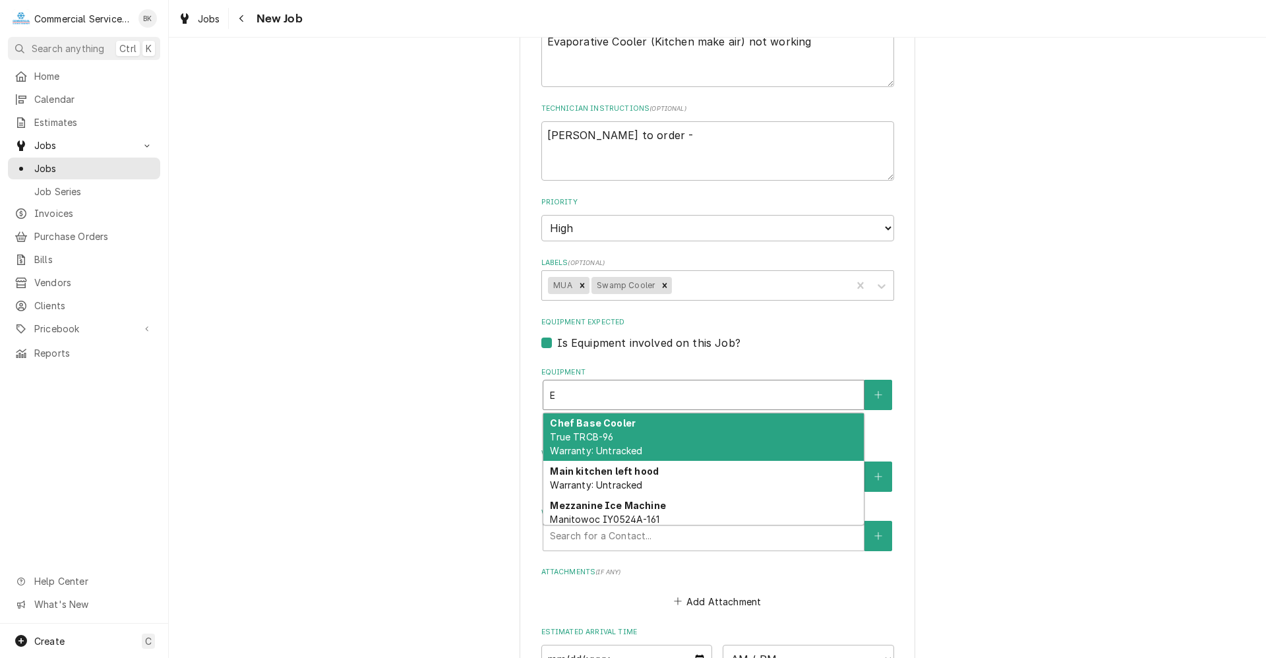
type textarea "x"
type input "c"
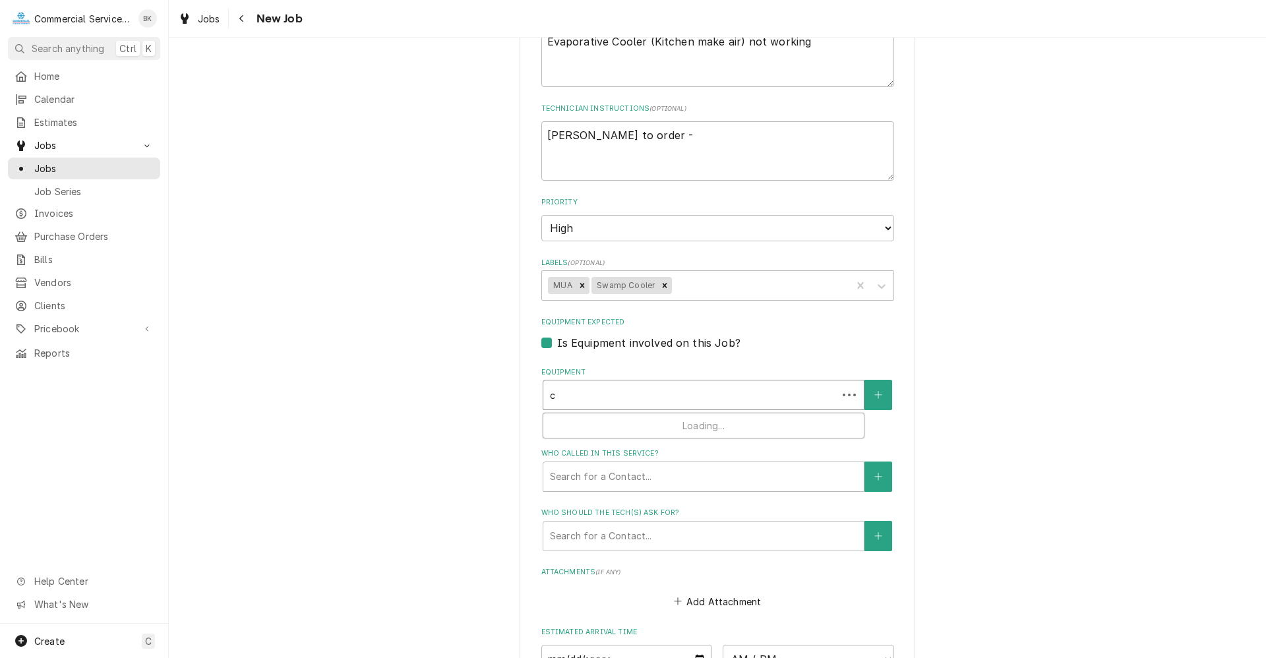
type textarea "x"
type input "co"
type textarea "x"
type input "coo"
type textarea "x"
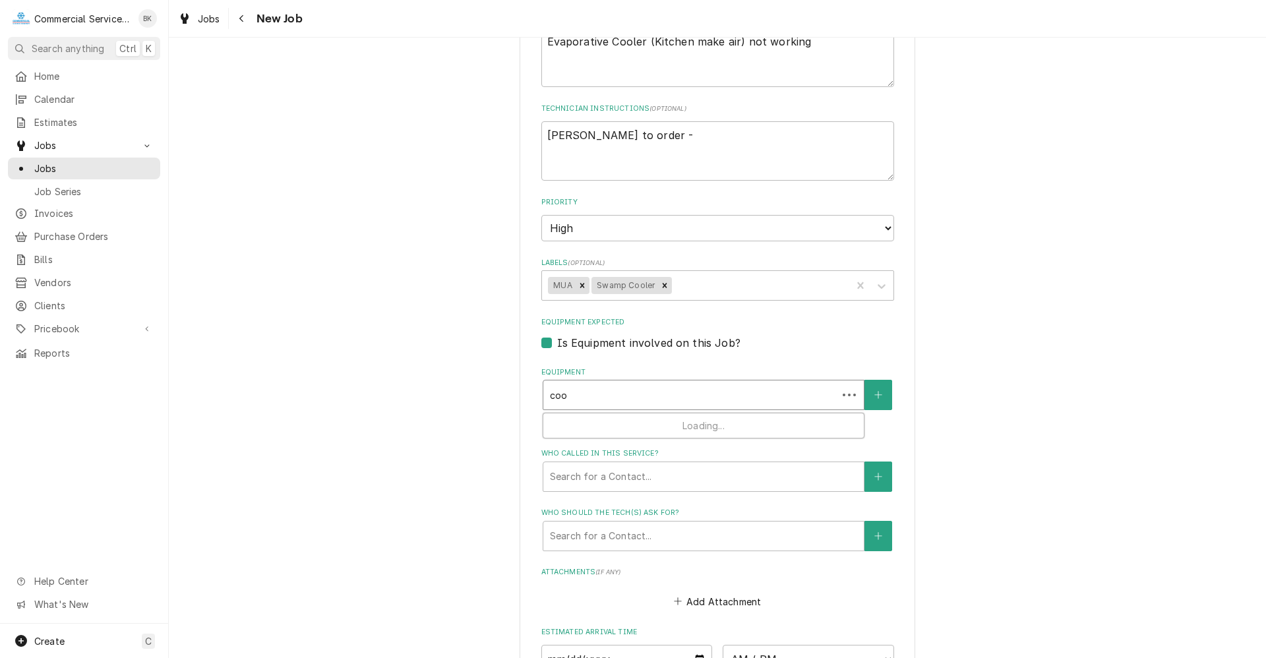
type input "cool"
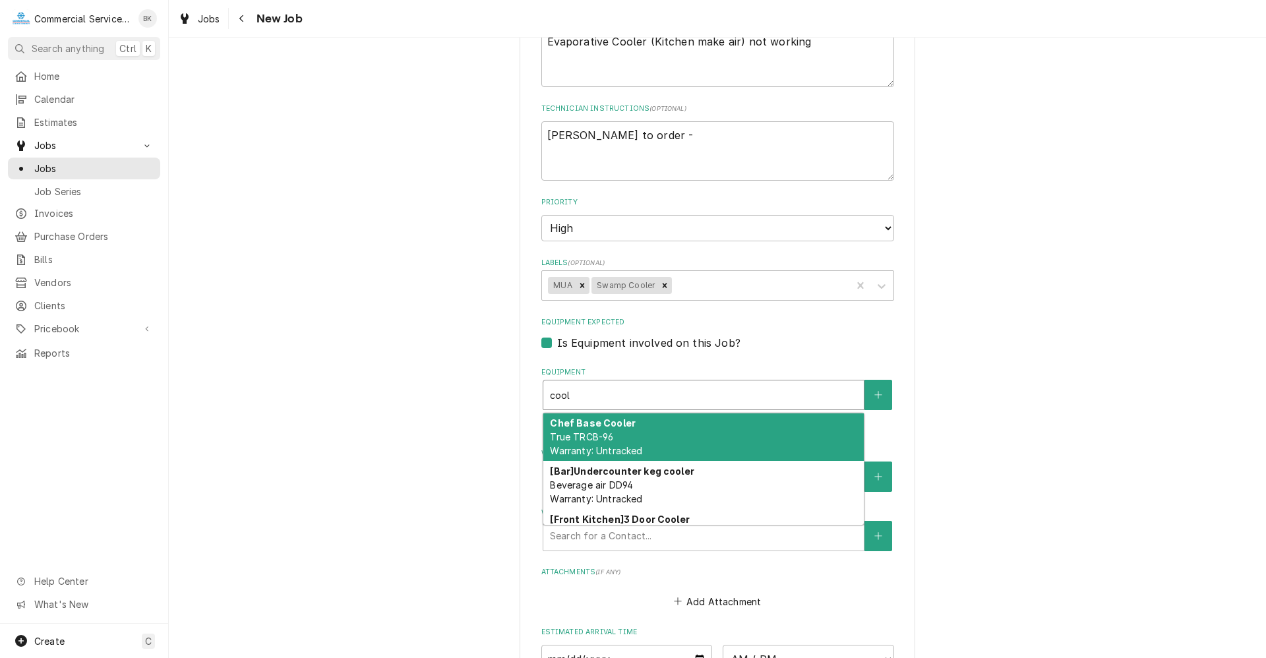
type textarea "x"
type input "coole"
type textarea "x"
type input "cooler"
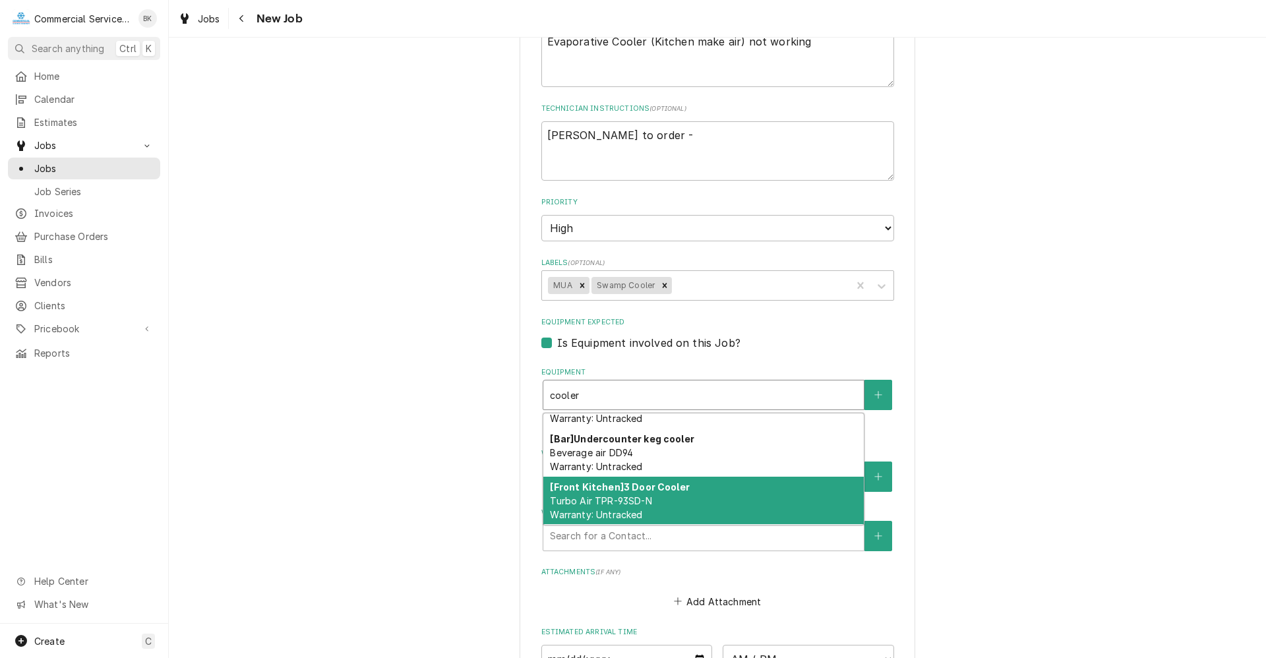
scroll to position [0, 0]
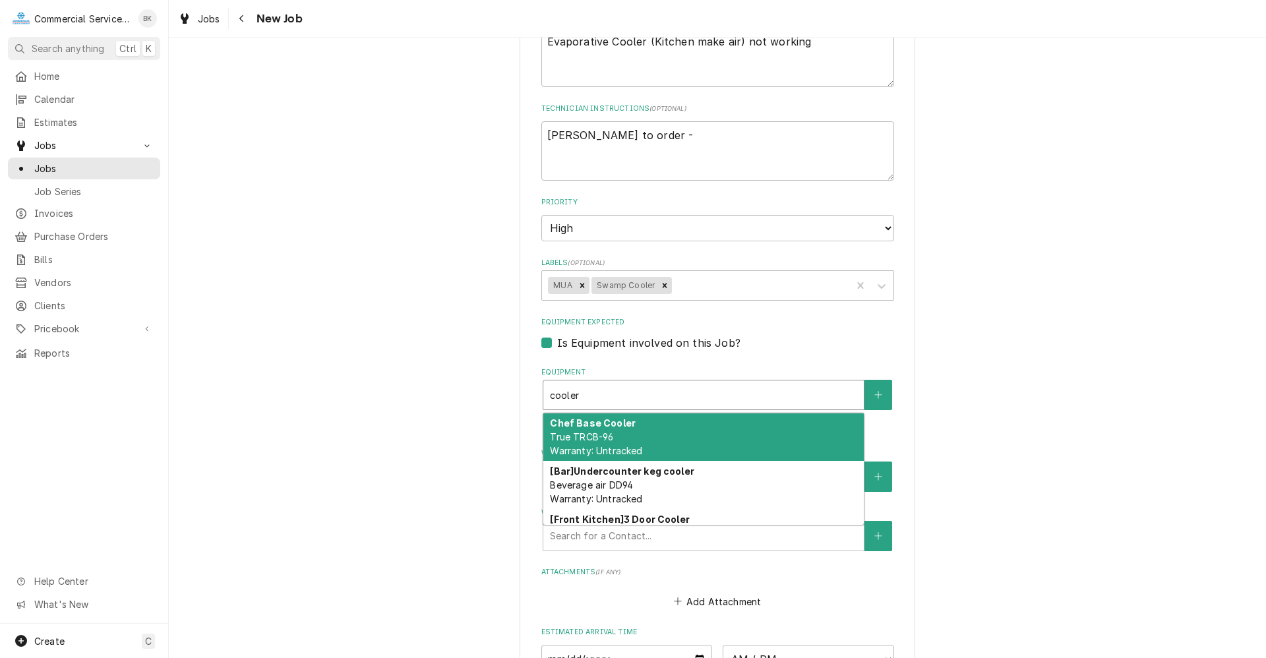
type textarea "x"
type input "coole"
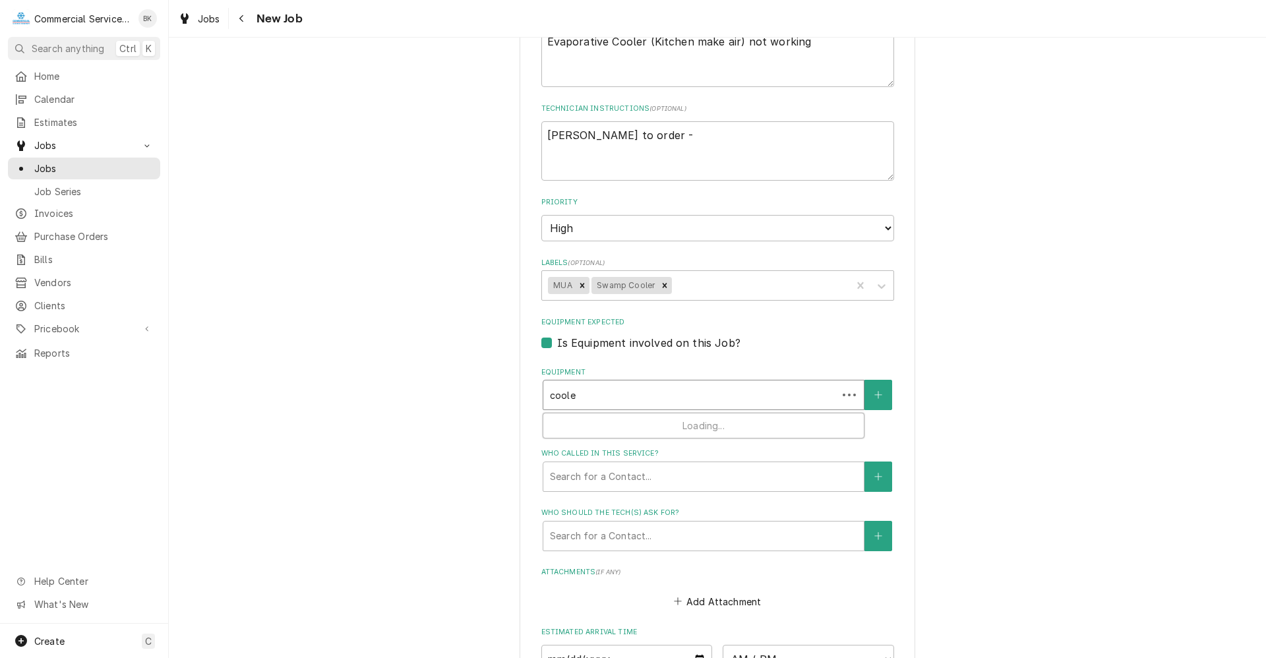
type textarea "x"
type input "cool"
type textarea "x"
type input "coo"
type textarea "x"
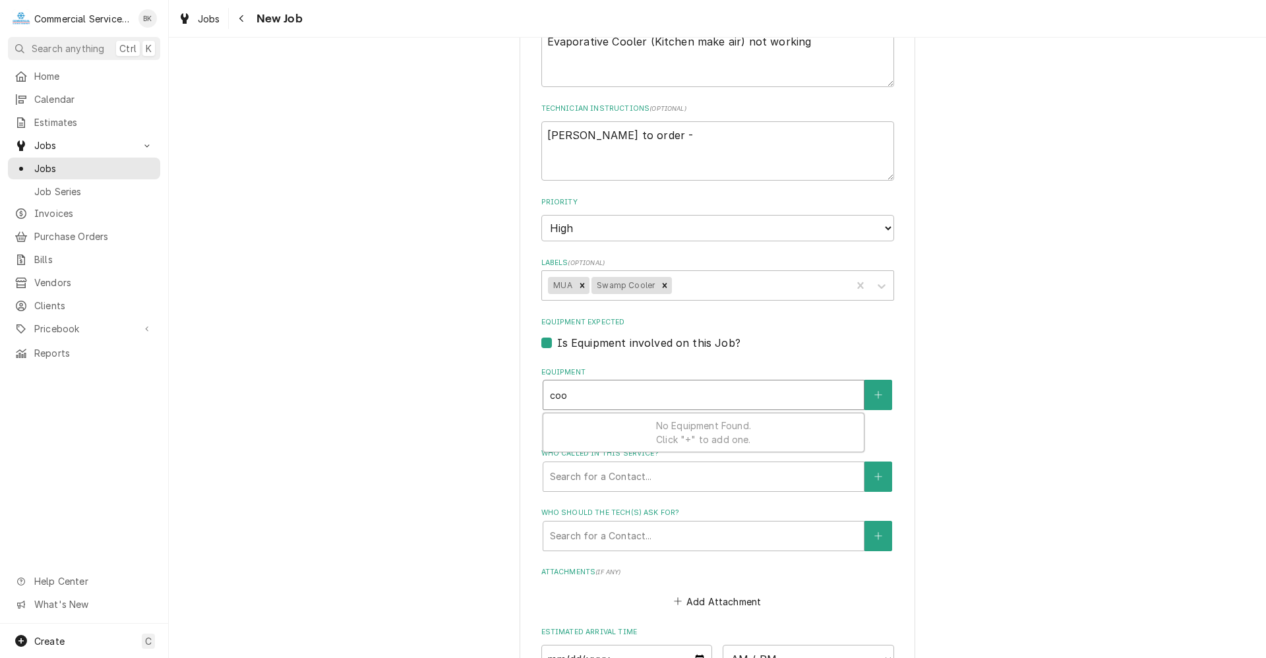
type input "co"
type textarea "x"
type input "c"
type textarea "x"
click at [557, 342] on label "Is Equipment involved on this Job?" at bounding box center [648, 343] width 183 height 16
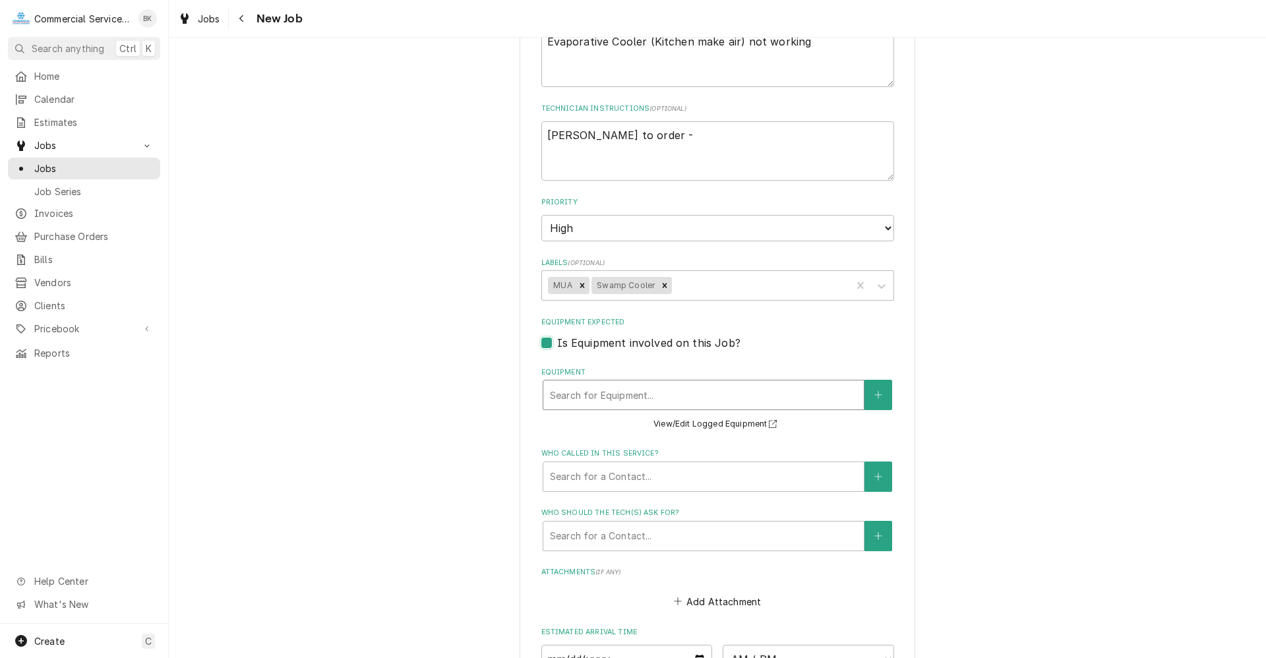
click at [557, 342] on input "Equipment Expected" at bounding box center [733, 349] width 353 height 29
checkbox input "false"
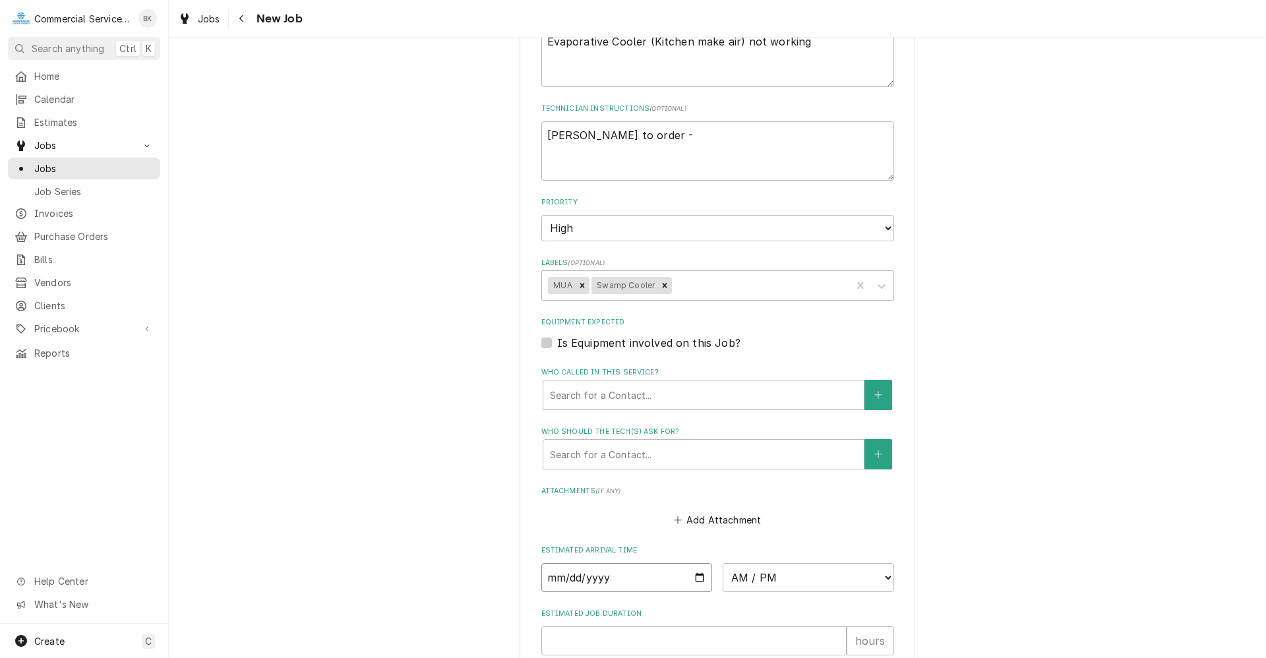
click at [697, 581] on input "Date" at bounding box center [626, 577] width 171 height 29
click at [690, 577] on input "Date" at bounding box center [626, 577] width 171 height 29
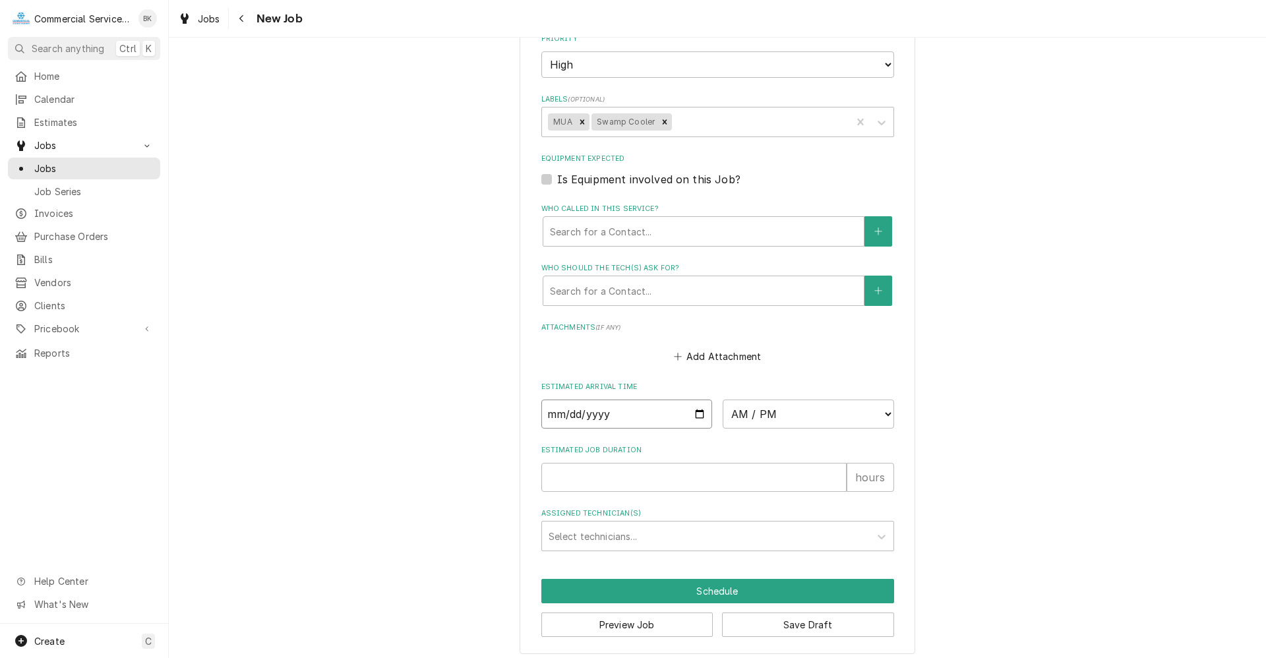
scroll to position [764, 0]
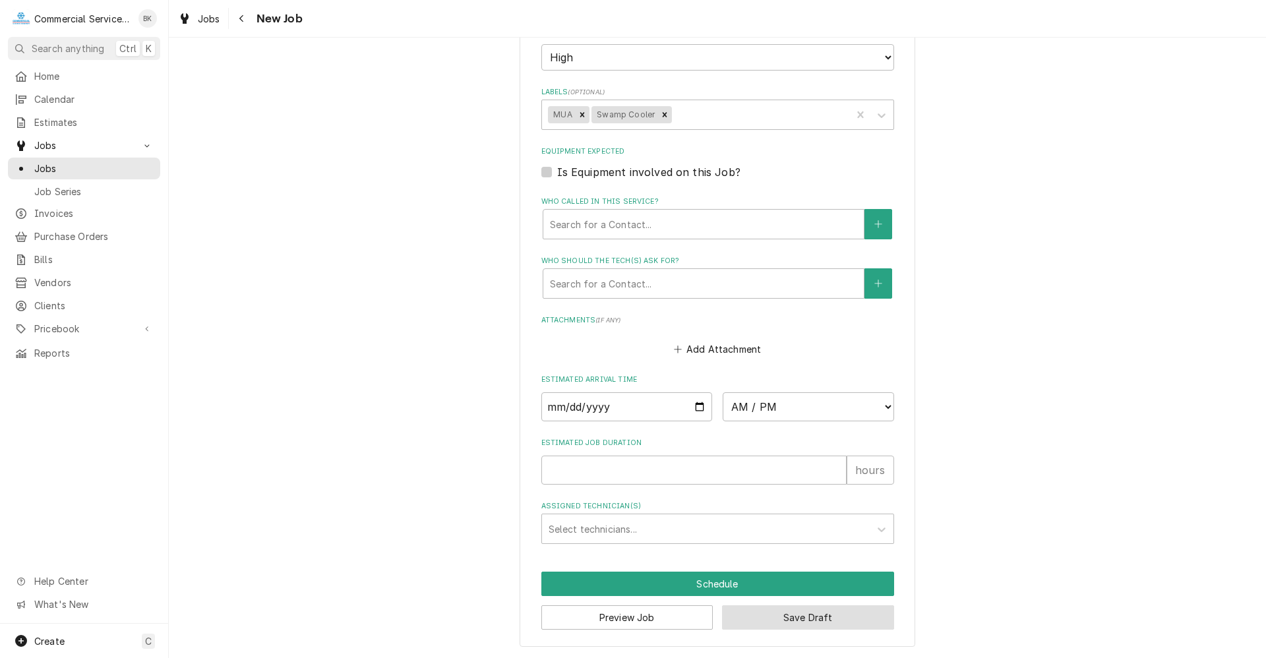
click at [829, 610] on button "Save Draft" at bounding box center [808, 617] width 172 height 24
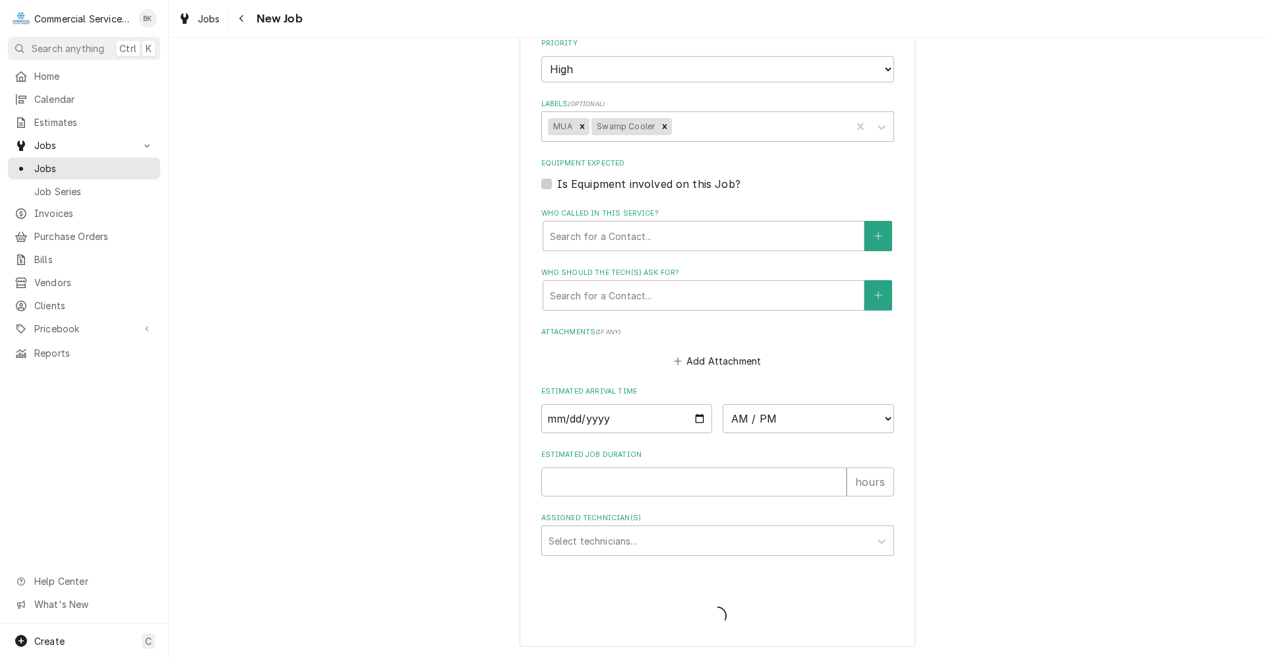
scroll to position [752, 0]
type textarea "x"
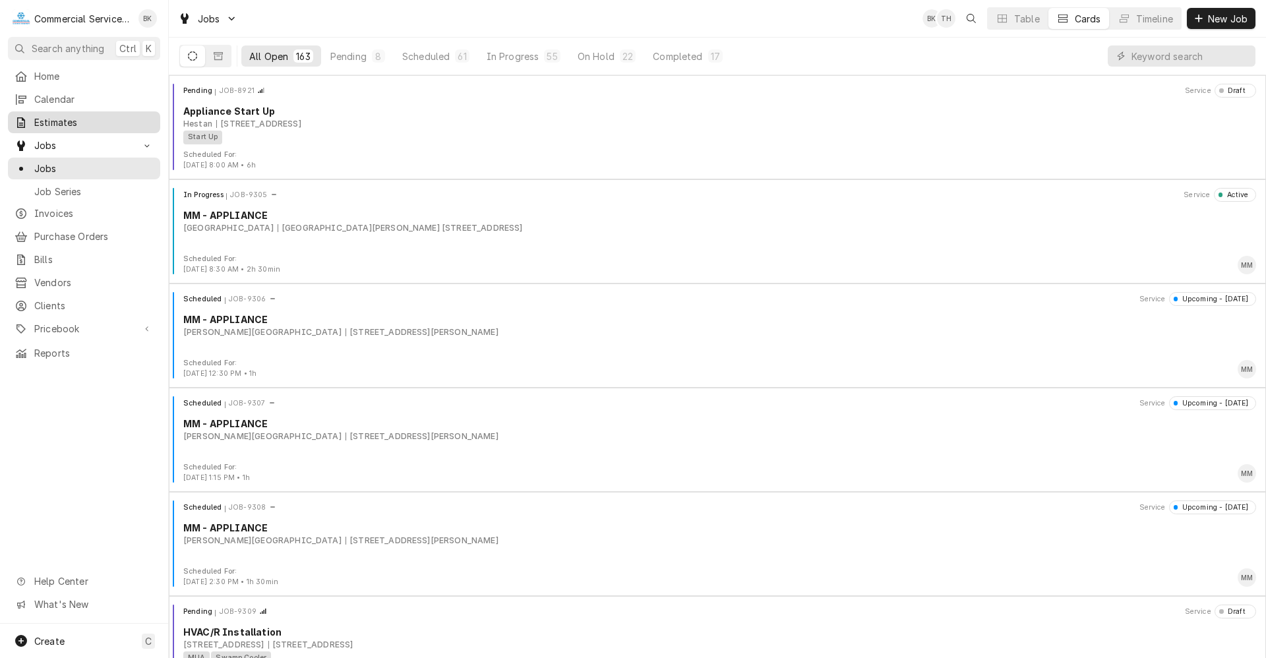
click at [63, 115] on span "Estimates" at bounding box center [93, 122] width 119 height 14
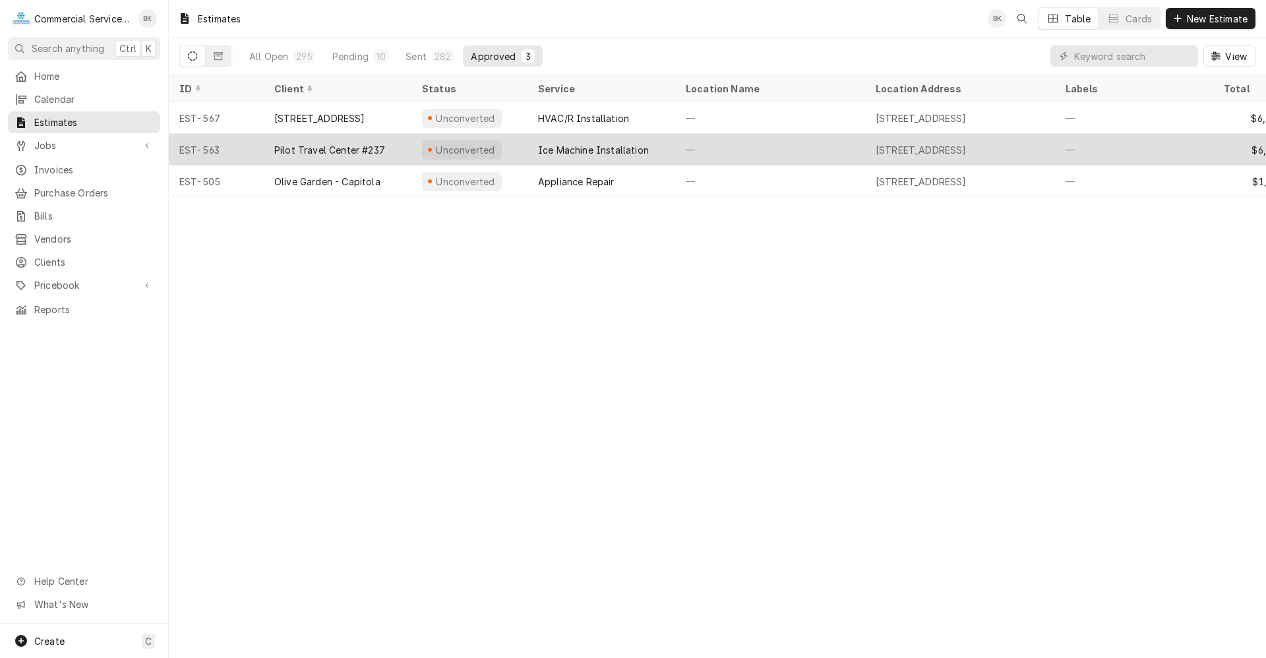
click at [710, 138] on div "—" at bounding box center [770, 150] width 190 height 32
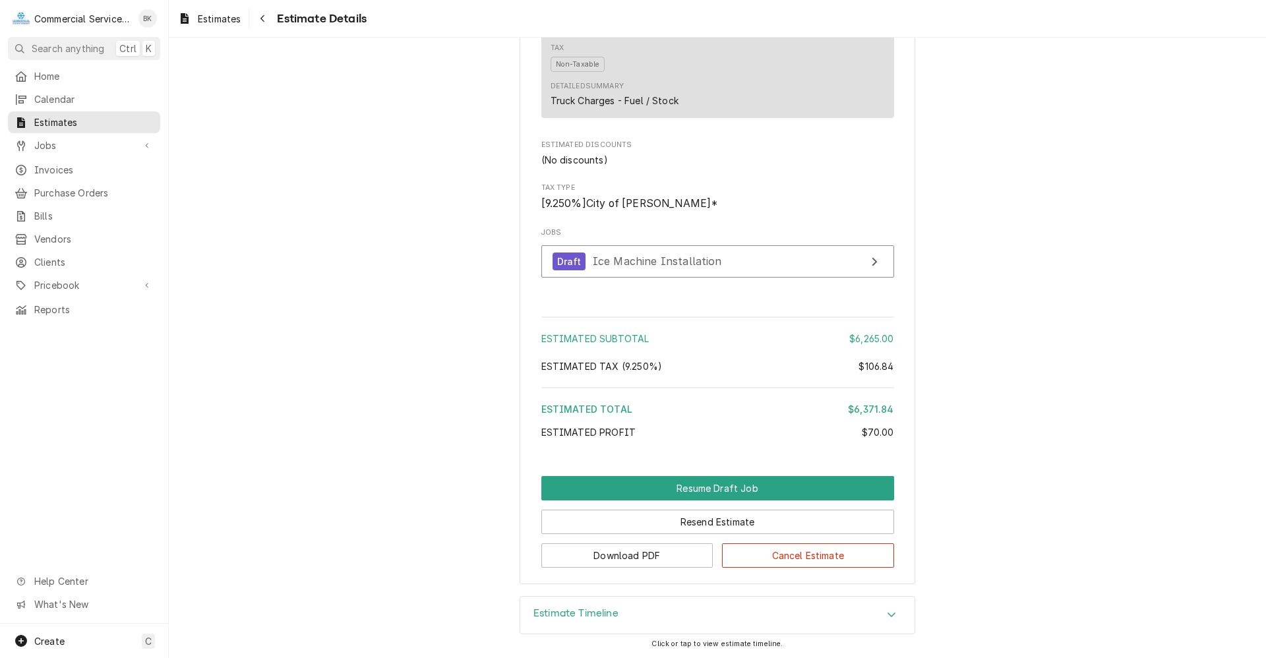
scroll to position [1656, 0]
click at [809, 487] on button "Resume Draft Job" at bounding box center [717, 488] width 353 height 24
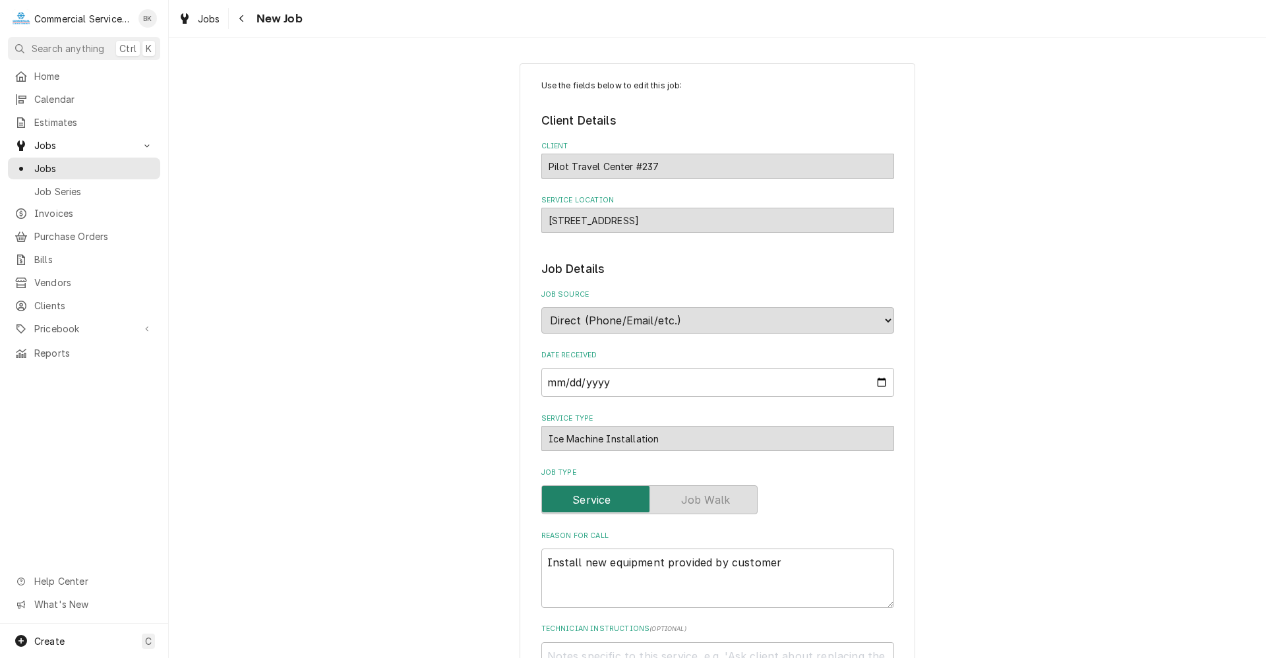
type textarea "x"
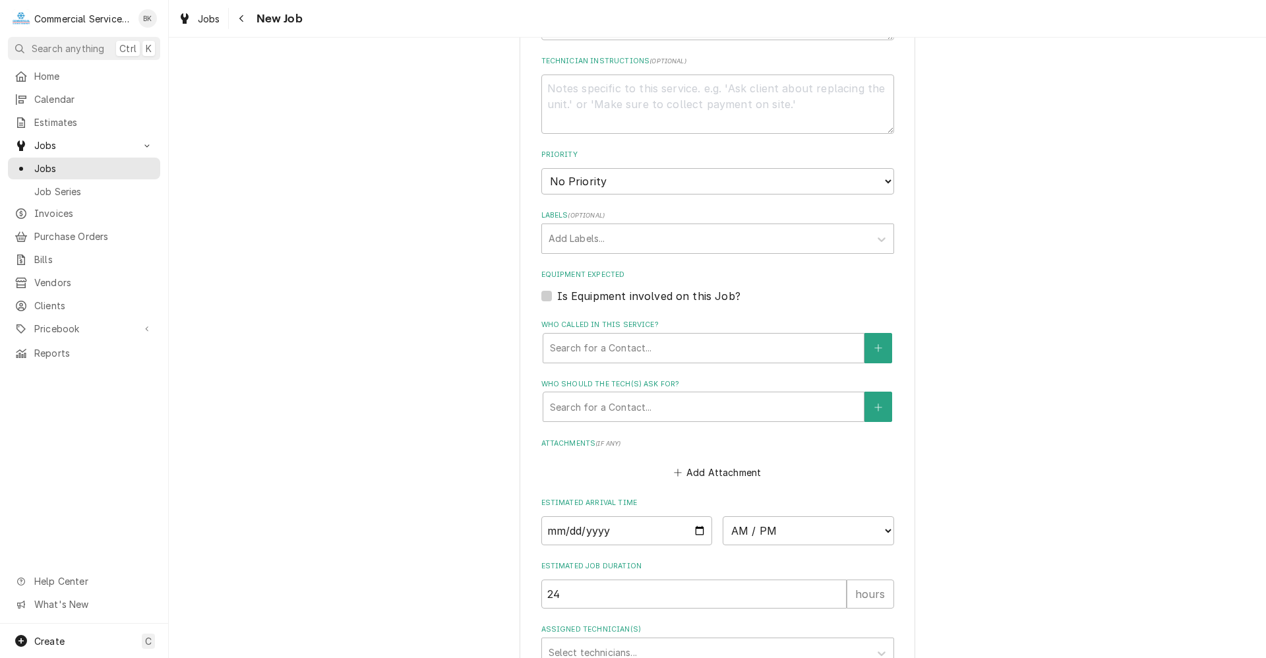
scroll to position [593, 0]
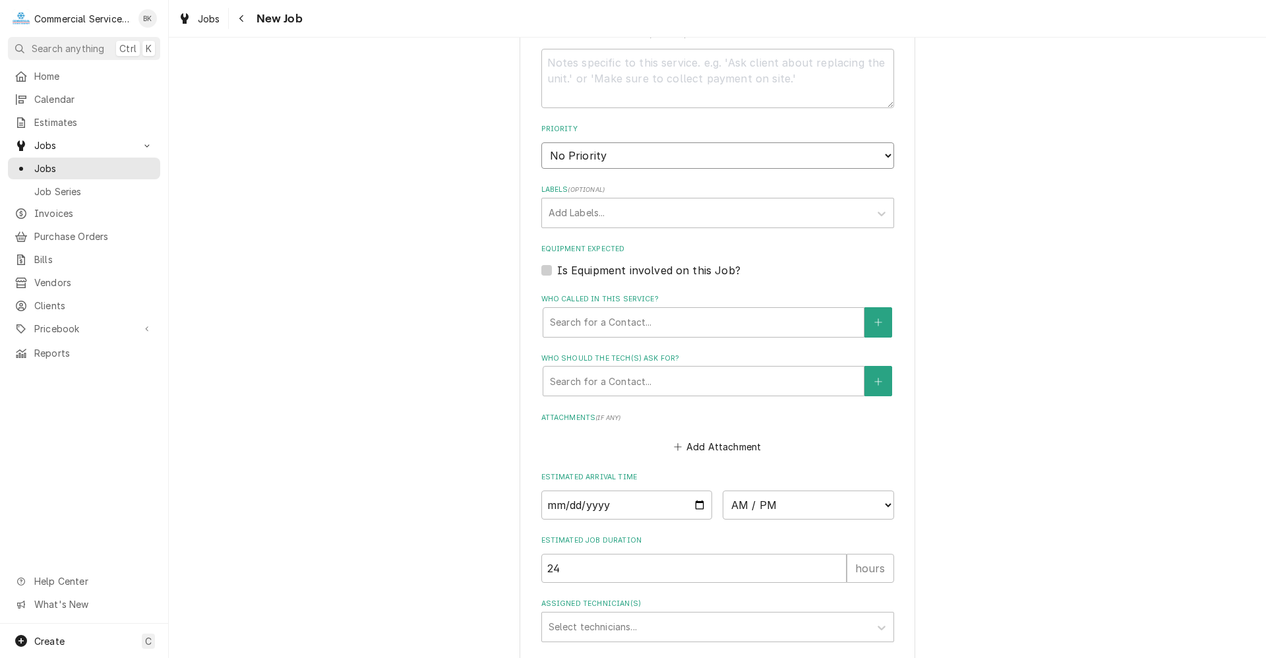
click at [593, 158] on select "No Priority Urgent High Medium Low" at bounding box center [717, 155] width 353 height 26
select select "3"
click at [541, 142] on select "No Priority Urgent High Medium Low" at bounding box center [717, 155] width 353 height 26
click at [595, 211] on div "Labels" at bounding box center [705, 213] width 314 height 24
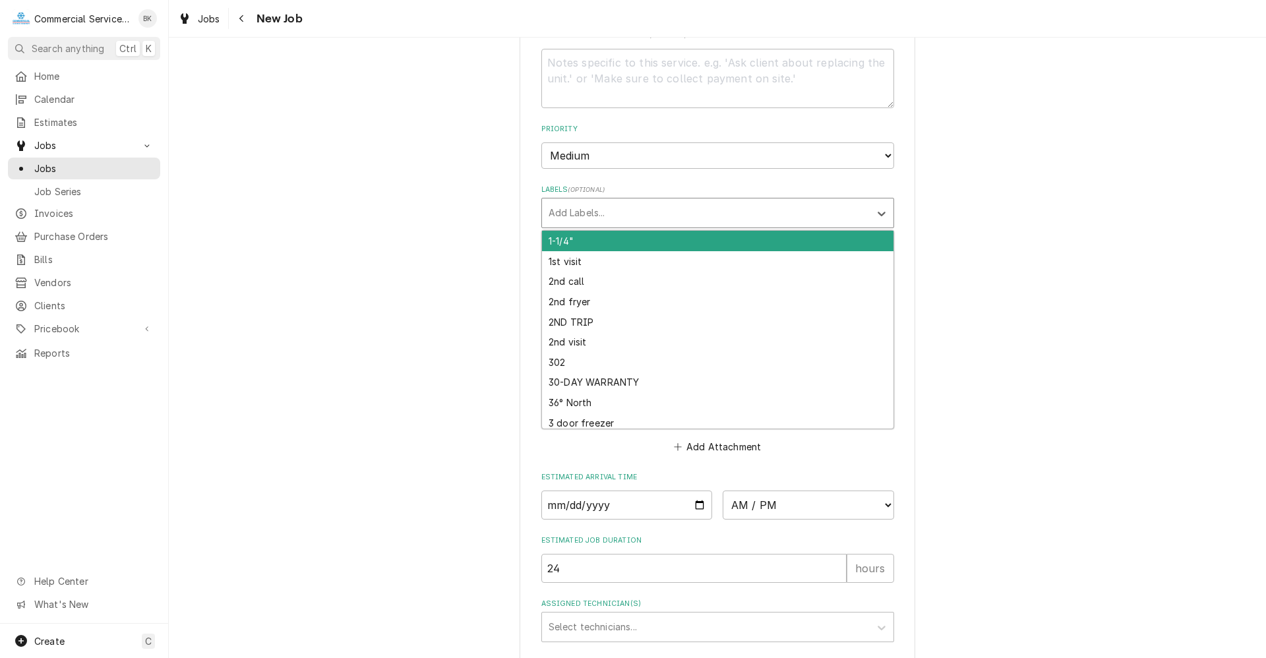
type textarea "x"
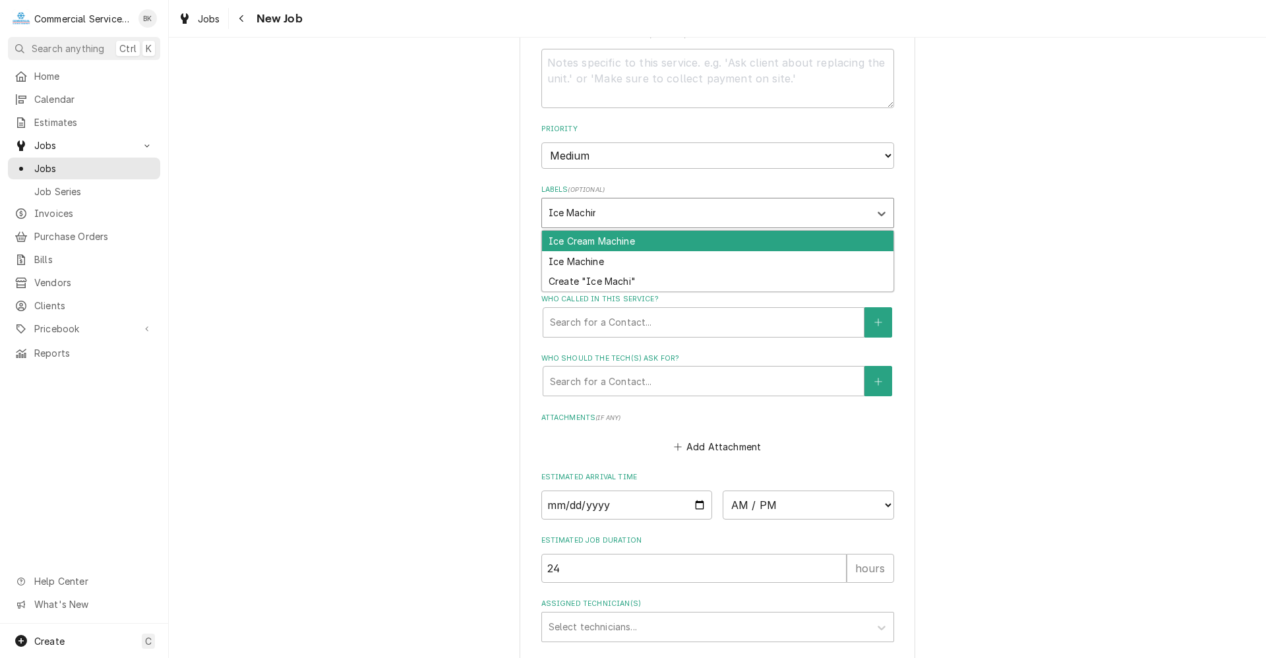
type input "Ice Machine"
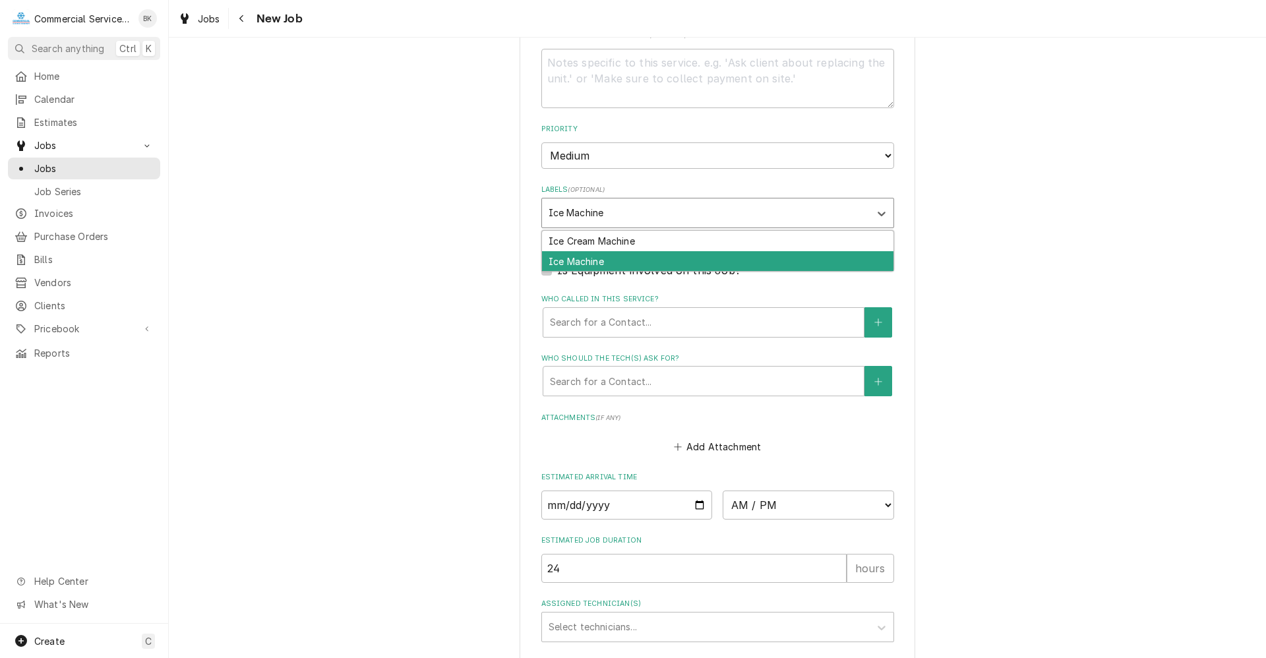
type textarea "x"
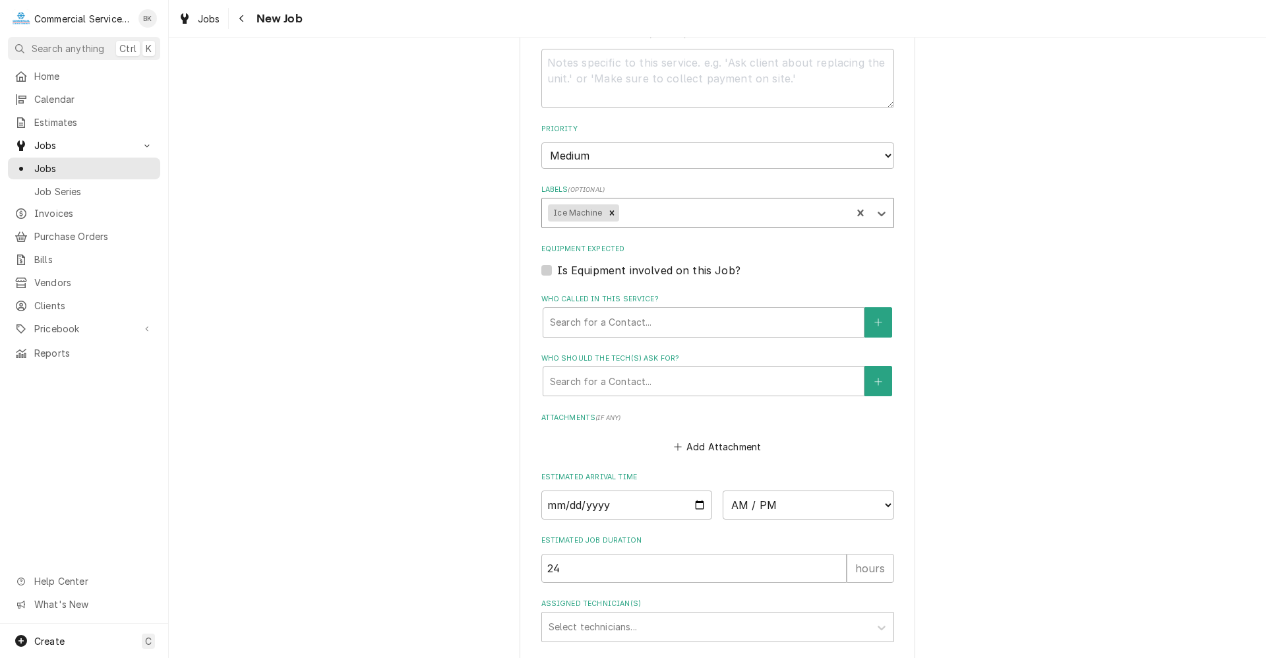
type textarea "x"
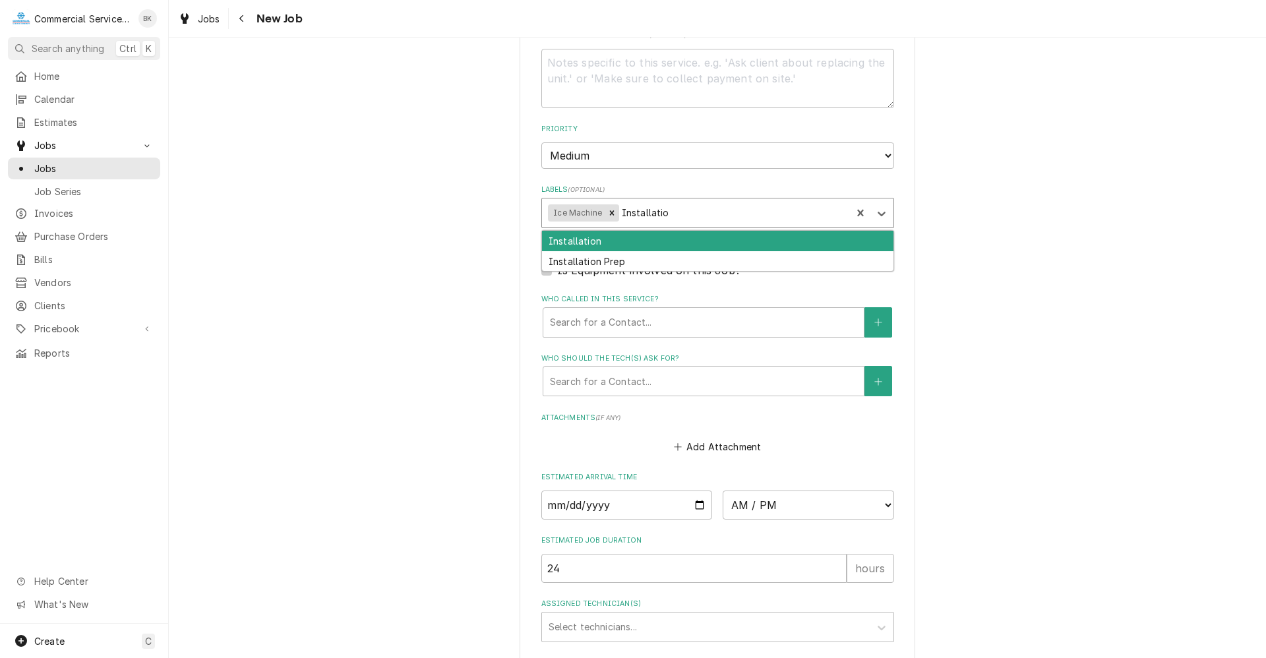
type input "Installation"
type textarea "x"
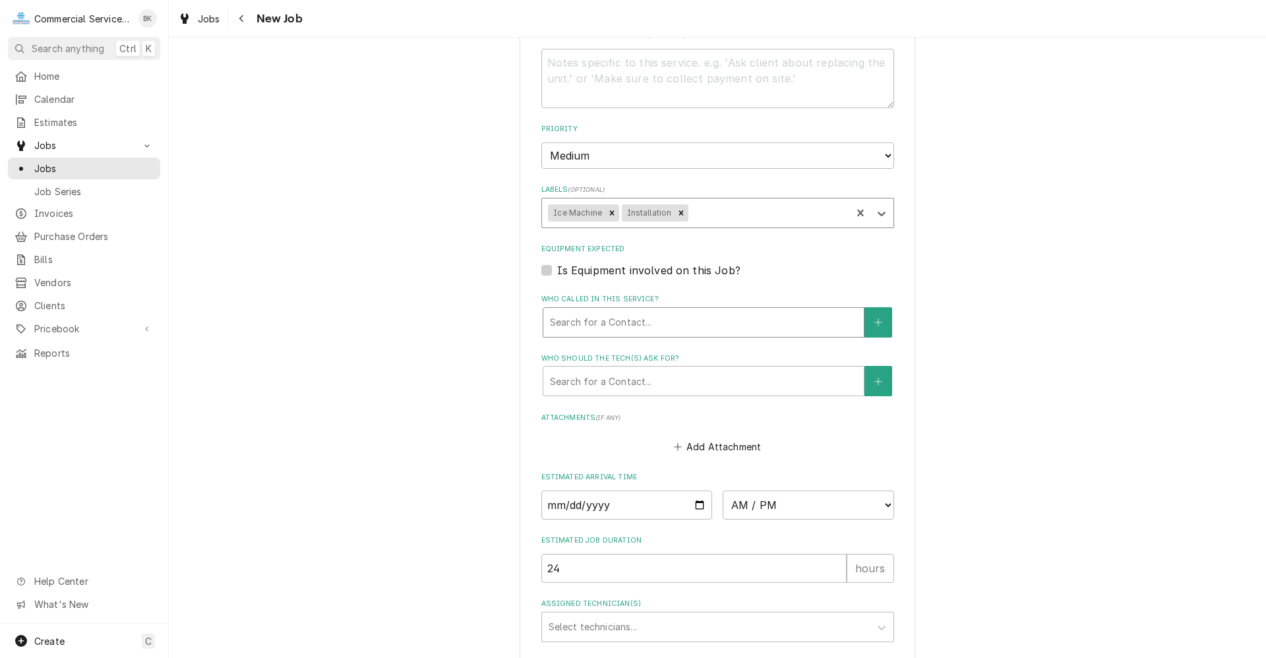
click at [734, 312] on div "Who called in this service?" at bounding box center [703, 322] width 307 height 24
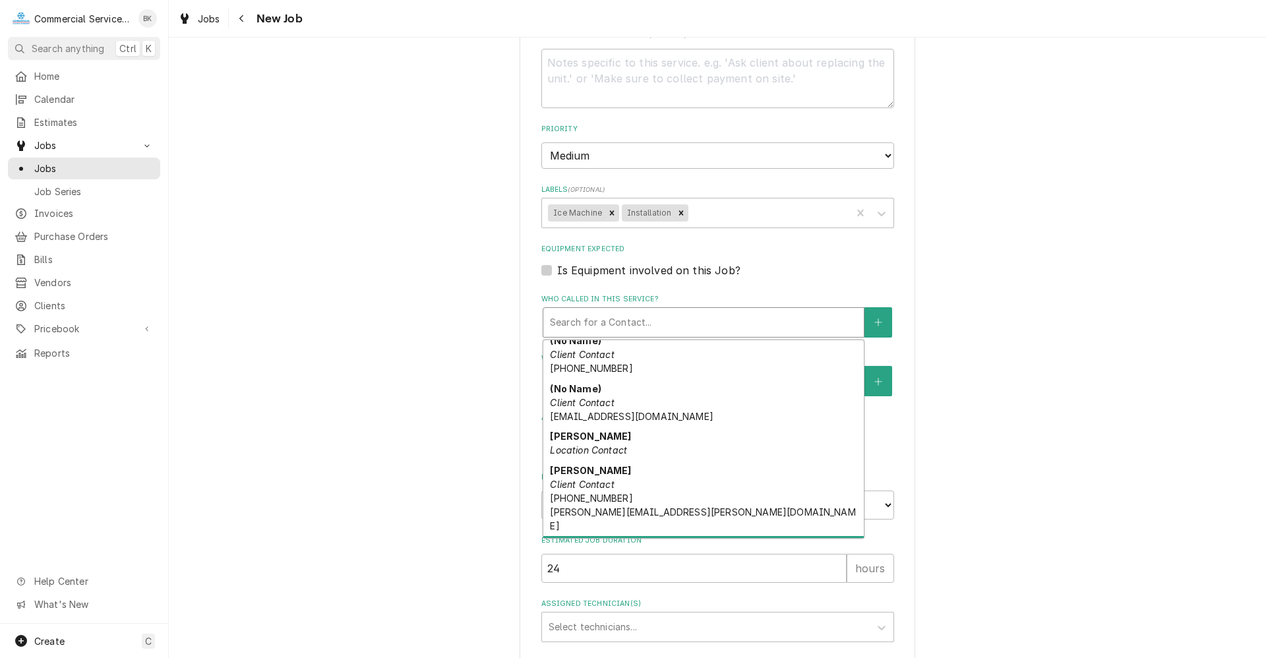
scroll to position [132, 0]
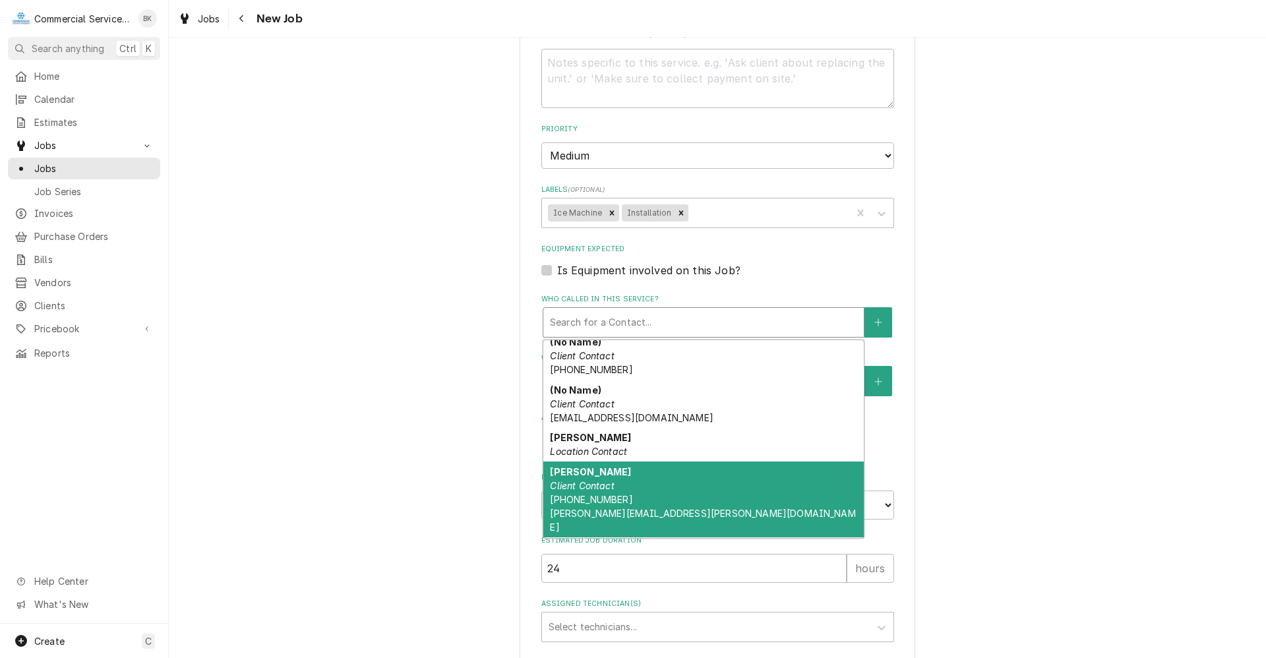
click at [615, 473] on div "Andrew Client Contact (865) 474-2394 andrew.effler@pilottravelcenters.com" at bounding box center [703, 499] width 320 height 76
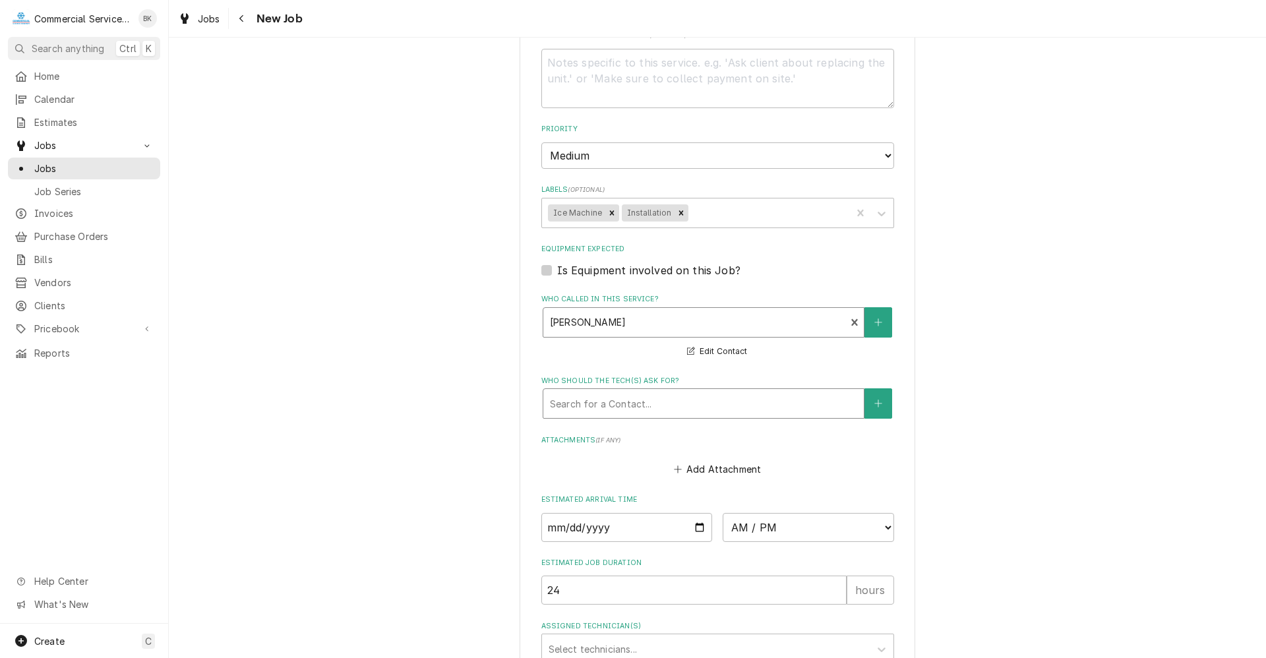
click at [711, 409] on div "Who should the tech(s) ask for?" at bounding box center [703, 404] width 307 height 24
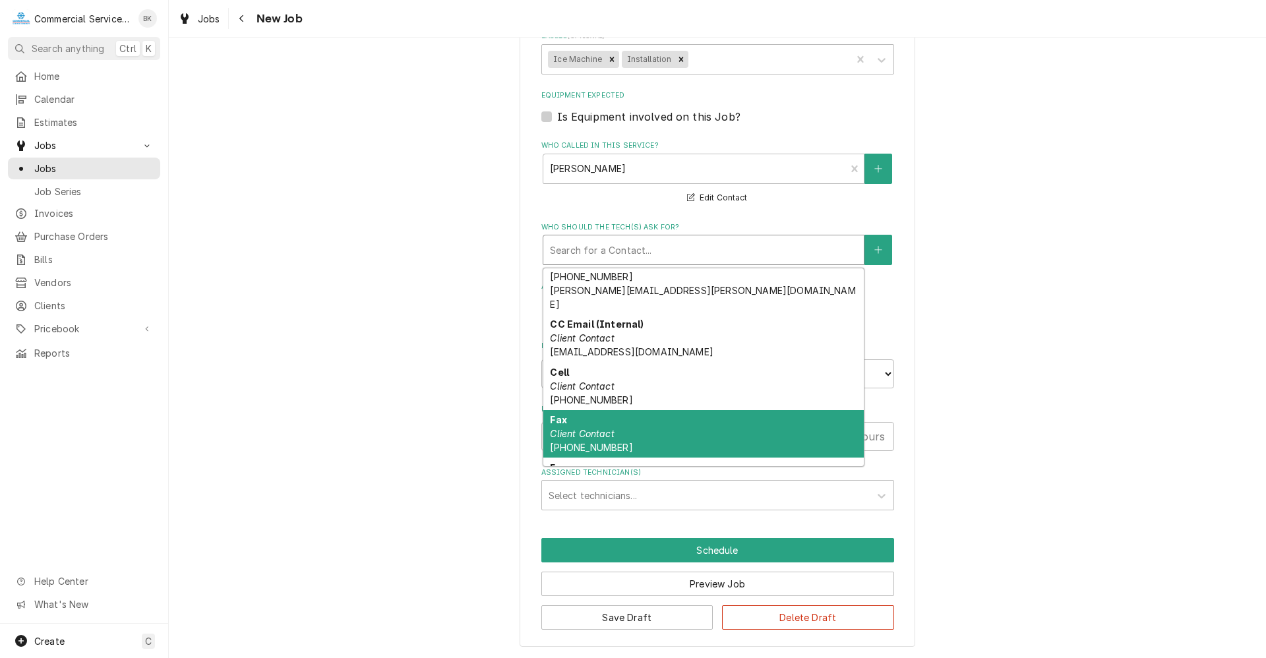
scroll to position [264, 0]
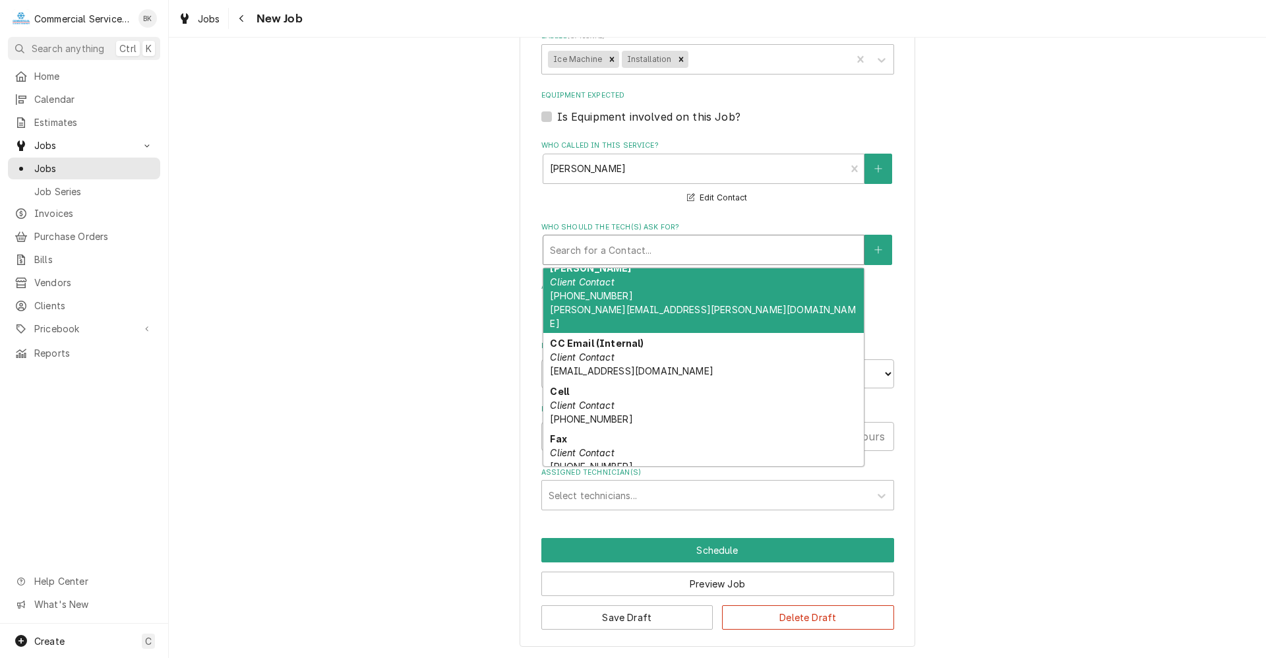
click at [655, 294] on span "(865) 474-2394 andrew.effler@pilottravelcenters.com" at bounding box center [702, 309] width 305 height 39
type textarea "x"
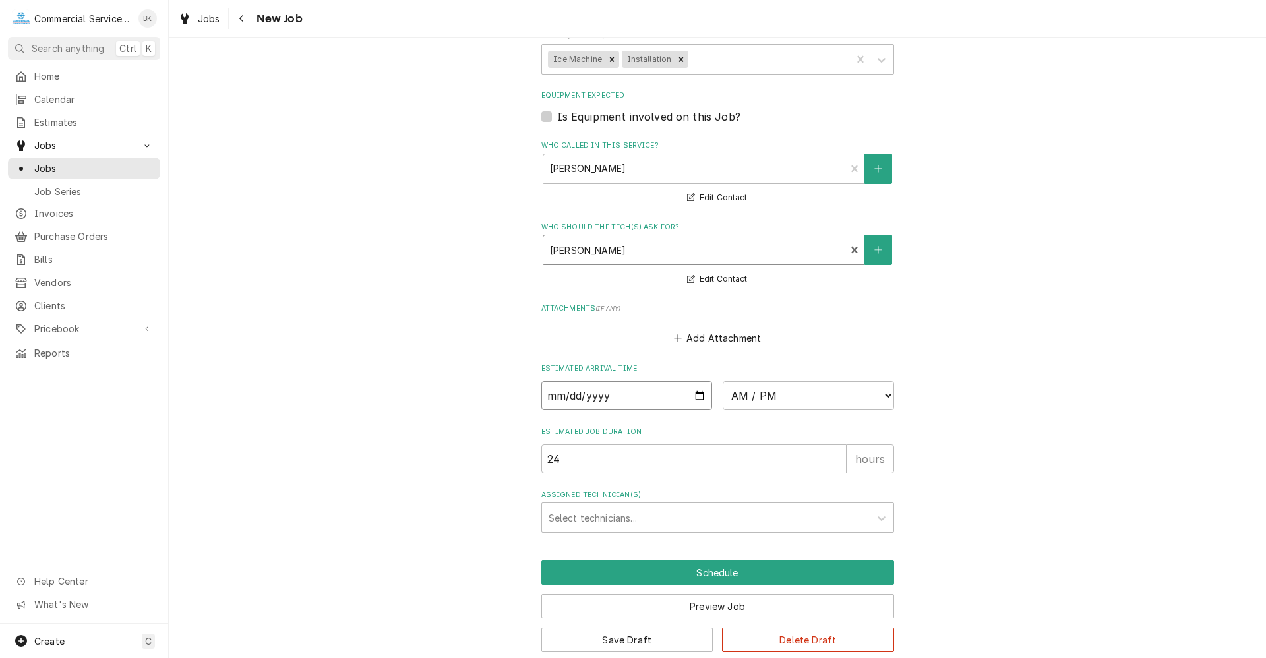
click at [693, 395] on input "Date" at bounding box center [626, 395] width 171 height 29
type input "2025-08-25"
click at [692, 397] on input "2025-08-25" at bounding box center [626, 395] width 171 height 29
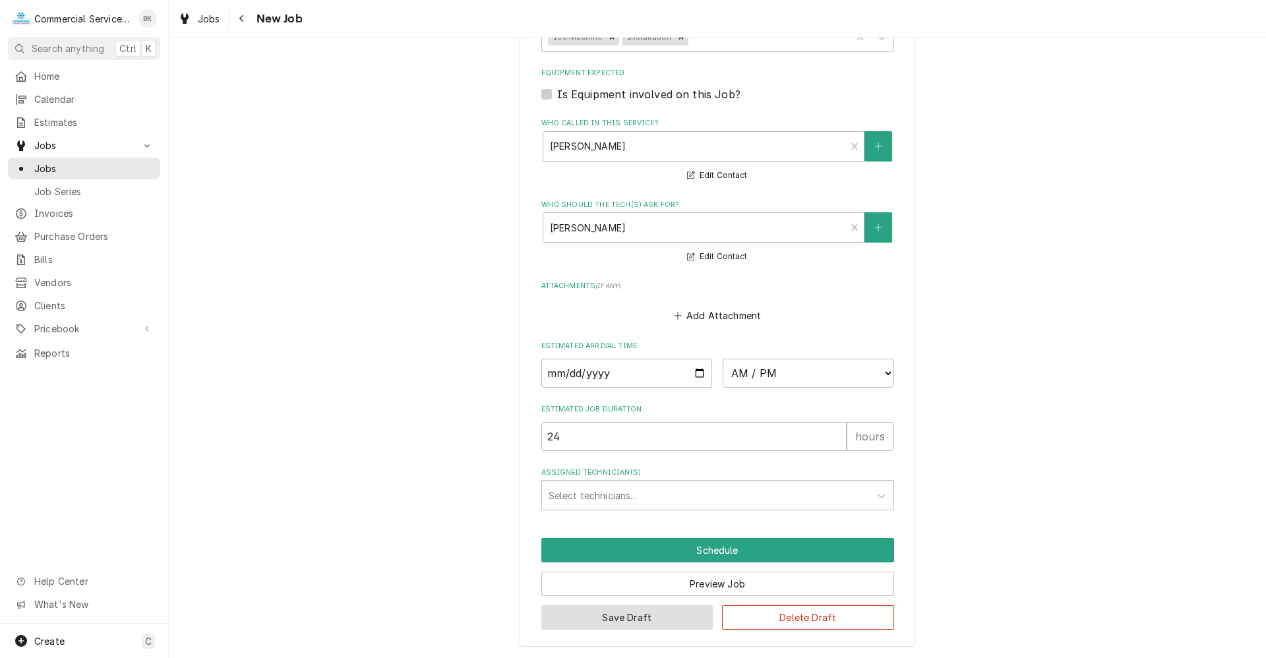
click at [640, 616] on button "Save Draft" at bounding box center [627, 617] width 172 height 24
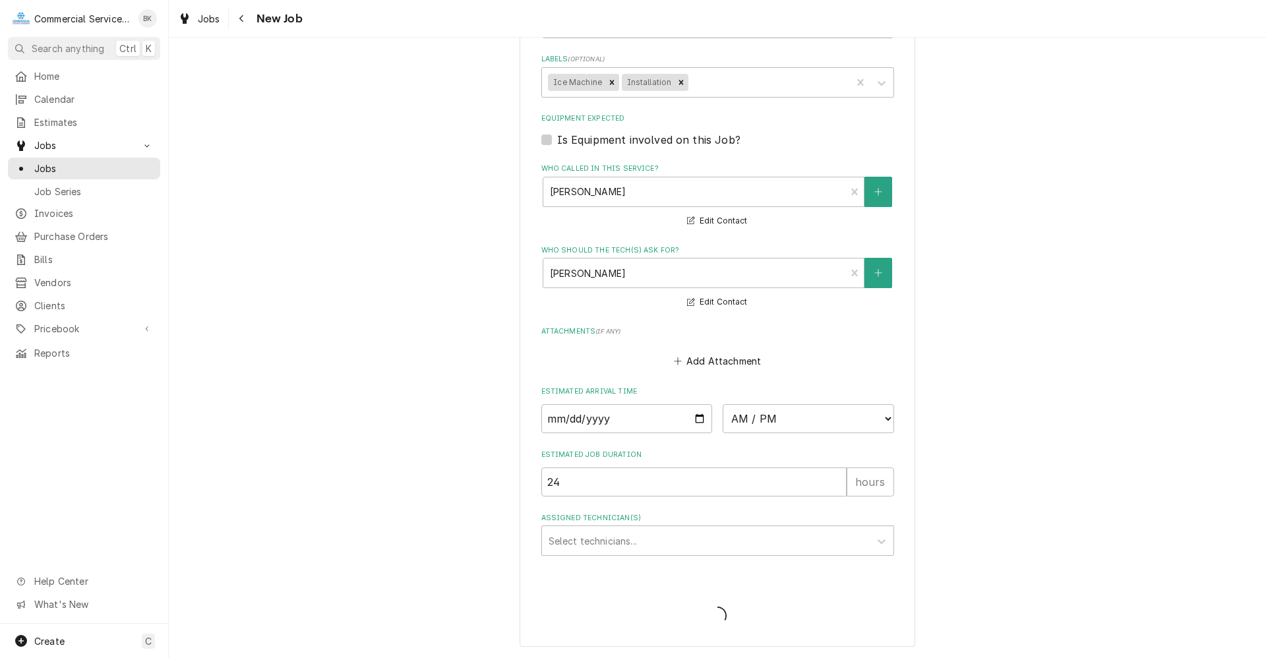
type textarea "x"
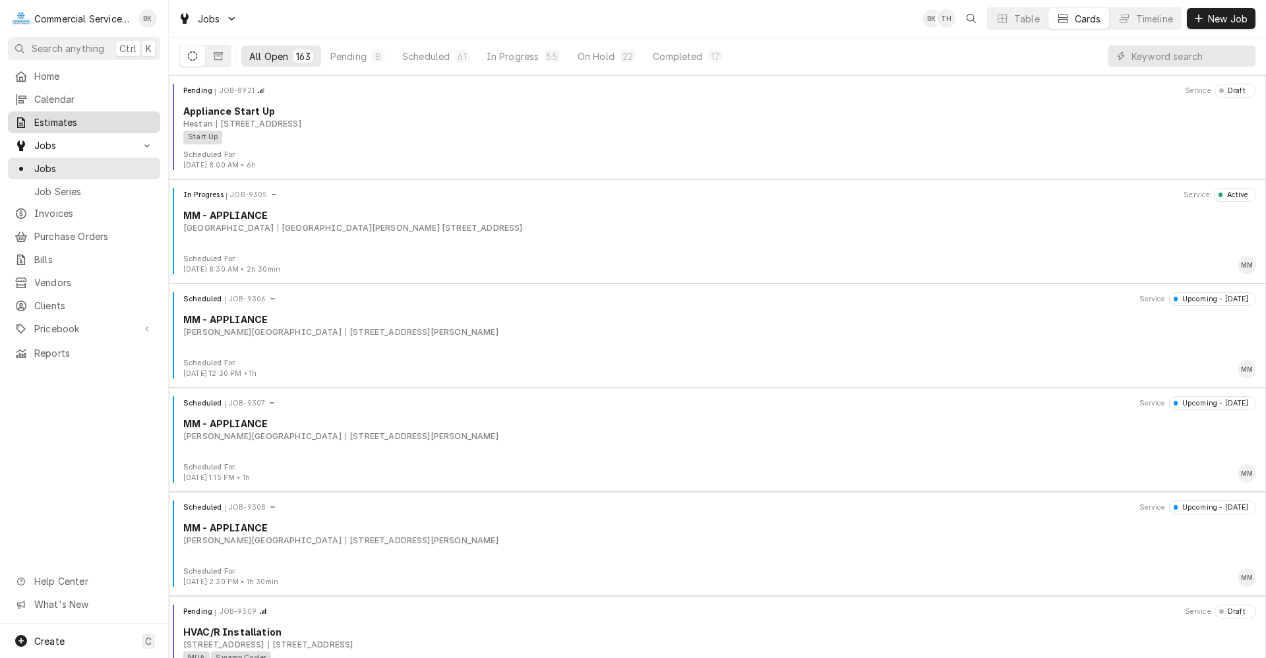
click at [59, 119] on span "Estimates" at bounding box center [93, 122] width 119 height 14
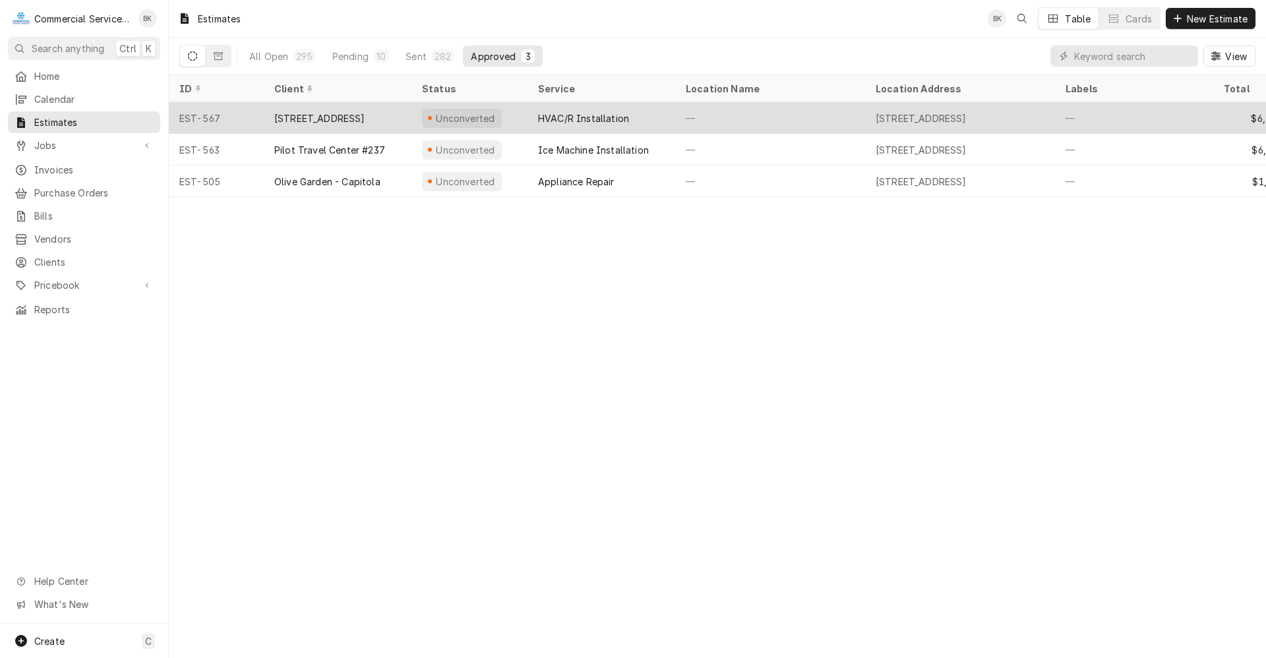
click at [372, 113] on div "[STREET_ADDRESS]" at bounding box center [338, 118] width 148 height 32
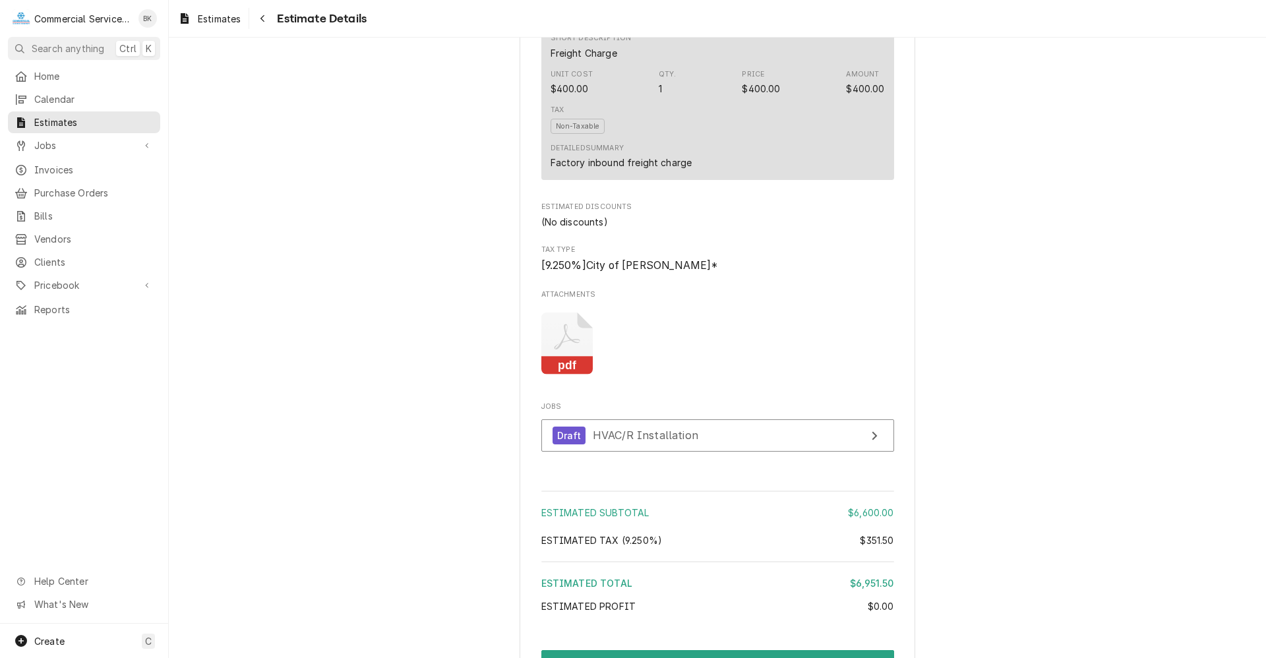
scroll to position [991, 0]
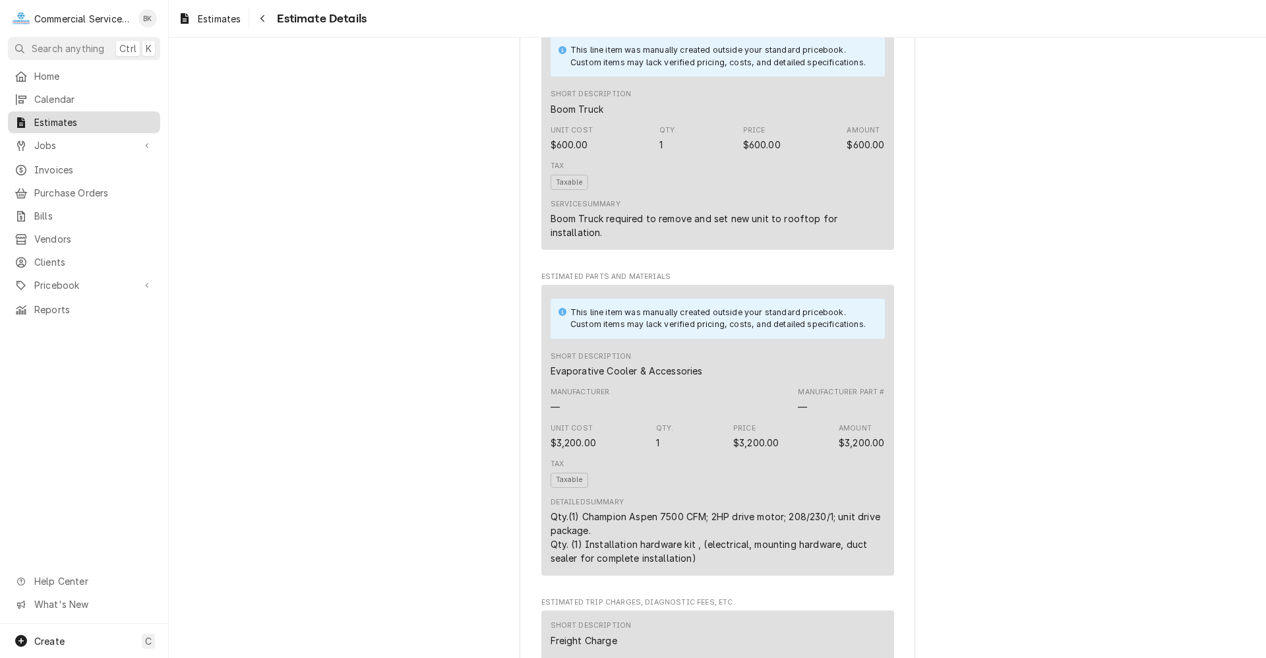
click at [76, 111] on link "Estimates" at bounding box center [84, 122] width 152 height 22
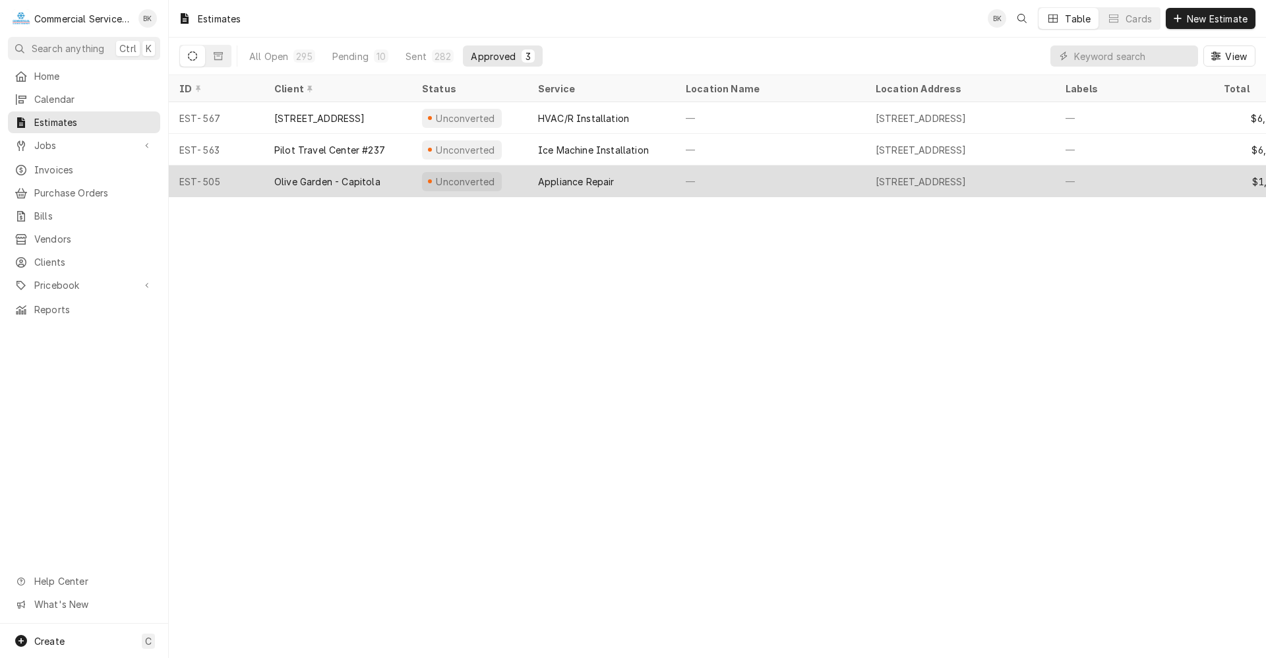
click at [371, 171] on div "Olive Garden - Capitola" at bounding box center [338, 181] width 148 height 32
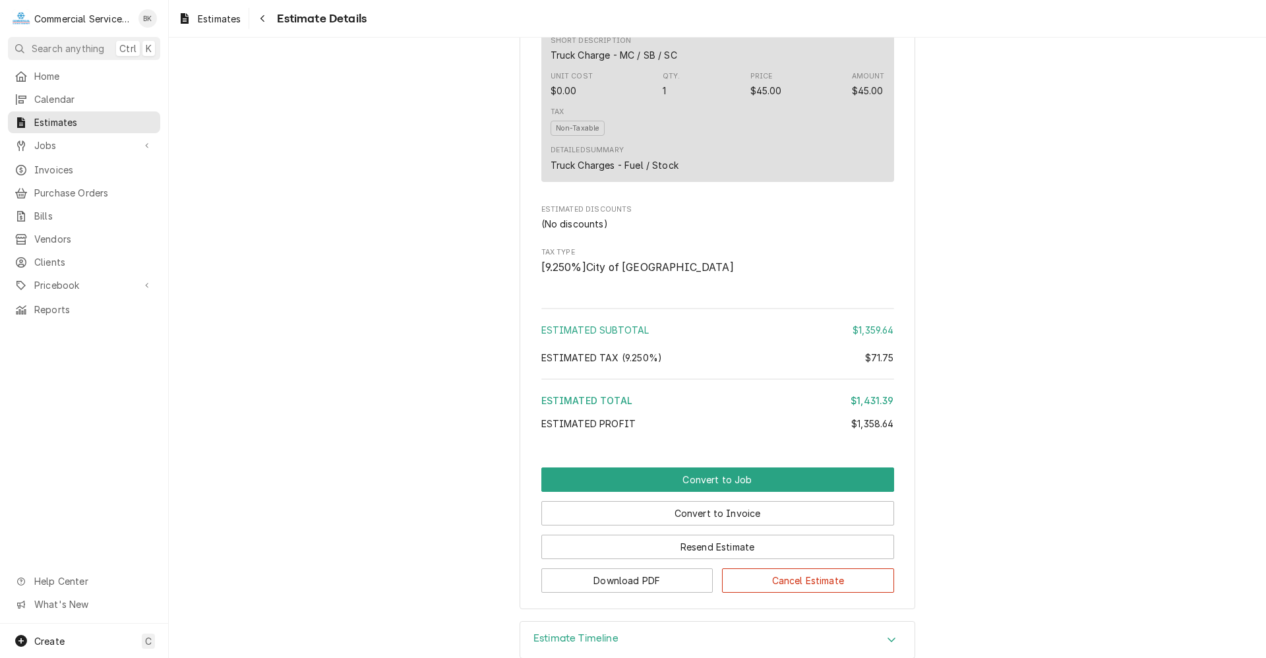
scroll to position [2107, 0]
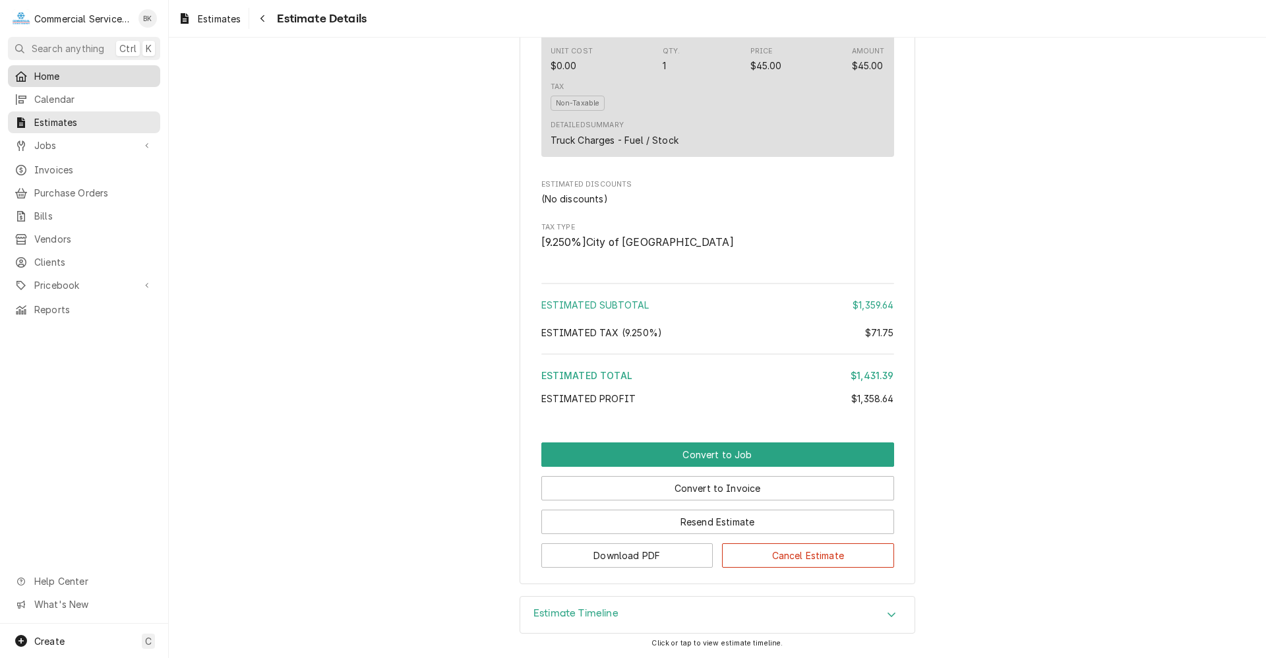
click at [57, 77] on span "Home" at bounding box center [93, 76] width 119 height 14
